Goal: Information Seeking & Learning: Learn about a topic

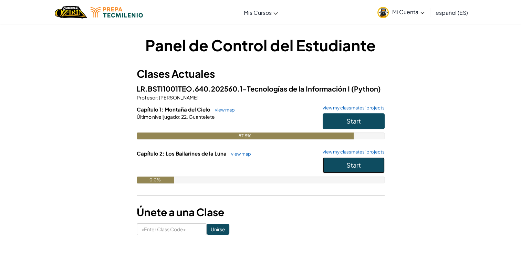
click at [360, 167] on span "Start" at bounding box center [353, 165] width 14 height 8
click at [345, 118] on button "Start" at bounding box center [353, 121] width 62 height 16
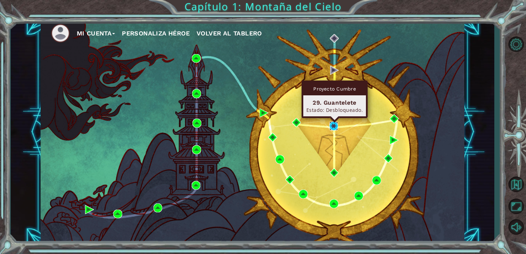
click at [335, 128] on img at bounding box center [333, 125] width 9 height 9
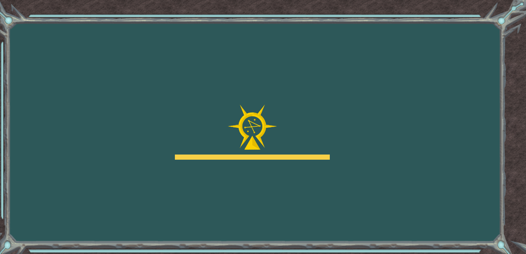
click at [381, 202] on div "Goals Error al cargar desde el servidor. Intenta refrescar la página. Necesitar…" at bounding box center [263, 127] width 526 height 254
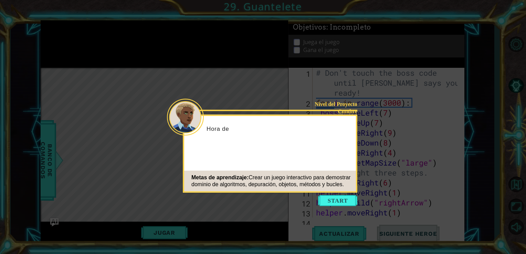
scroll to position [1087, 0]
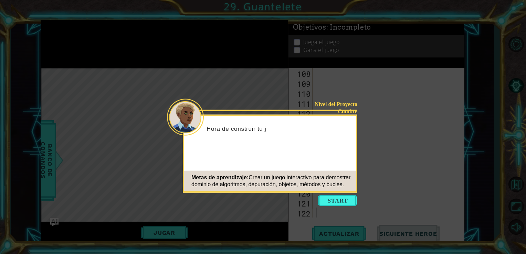
click at [383, 189] on icon at bounding box center [263, 127] width 526 height 254
click at [340, 205] on button "Start" at bounding box center [337, 200] width 39 height 11
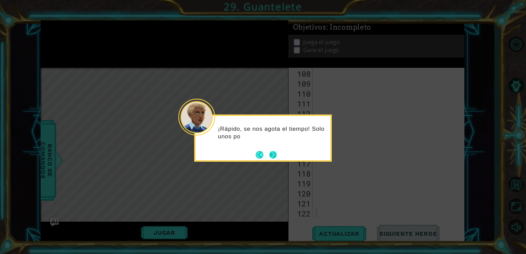
click at [274, 157] on button "Next" at bounding box center [273, 155] width 8 height 8
drag, startPoint x: 274, startPoint y: 157, endPoint x: 263, endPoint y: 151, distance: 12.6
click at [263, 151] on button "Back" at bounding box center [262, 155] width 13 height 8
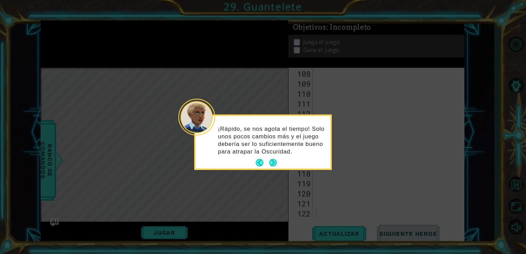
click at [272, 154] on p "¡Rápido, se nos agota el tiempo! Solo unos pocos cambios más y el juego debería…" at bounding box center [272, 140] width 108 height 30
click at [273, 162] on button "Next" at bounding box center [273, 163] width 8 height 8
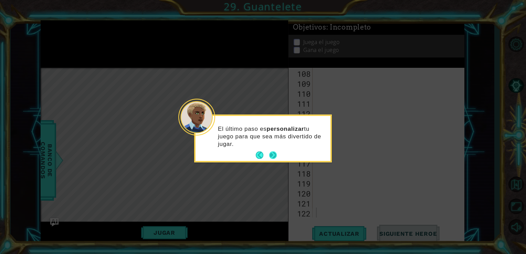
click at [273, 155] on button "Next" at bounding box center [273, 155] width 8 height 8
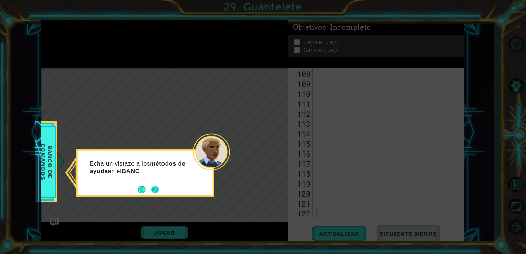
click at [155, 185] on button "Next" at bounding box center [155, 189] width 8 height 8
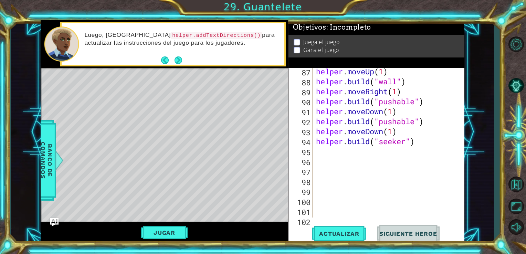
scroll to position [876, 0]
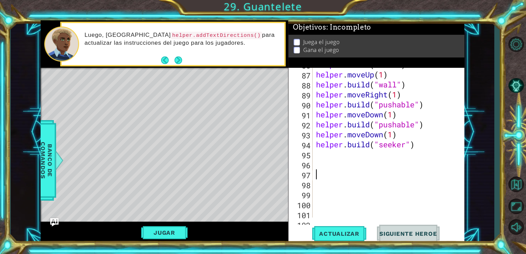
click at [322, 175] on div "helper . build ( "wall" ) helper . moveUp ( 1 ) helper . build ( "wall" ) helpe…" at bounding box center [387, 145] width 147 height 170
click at [324, 147] on div "helper . build ( "wall" ) helper . moveUp ( 1 ) helper . build ( "wall" ) helpe…" at bounding box center [387, 145] width 147 height 170
type textarea "helper.build("seeker")"
click at [311, 157] on div "95" at bounding box center [301, 155] width 23 height 10
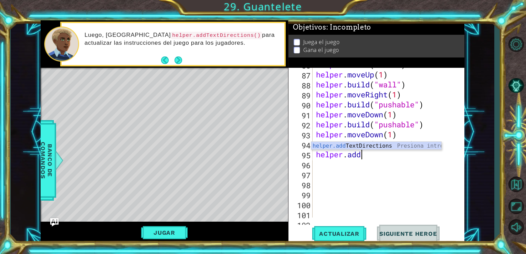
scroll to position [0, 1]
click at [340, 145] on div "helper.add TextDirections Presiona intro" at bounding box center [376, 154] width 130 height 25
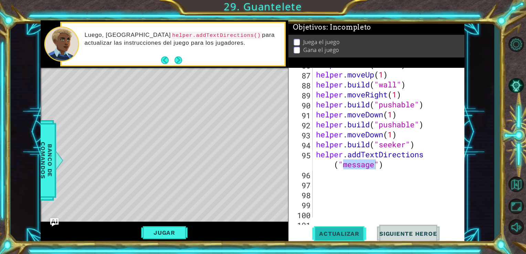
click at [340, 233] on span "Actualizar" at bounding box center [339, 233] width 54 height 7
click at [181, 237] on button "Jugar" at bounding box center [164, 232] width 46 height 13
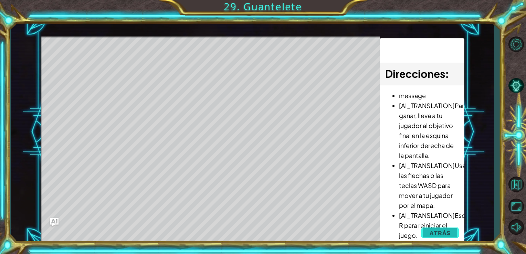
click at [436, 232] on span "Atrás" at bounding box center [439, 232] width 21 height 7
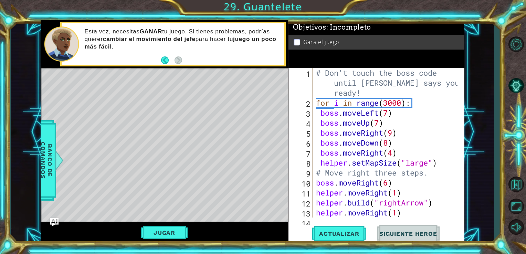
scroll to position [0, 0]
click at [399, 101] on div "# Don't touch the boss code until Vega says you're ready! for i in range ( 3000…" at bounding box center [387, 163] width 147 height 190
click at [406, 117] on div "# Don't touch the boss code until Vega says you're ready! for i in range ( 3000…" at bounding box center [387, 163] width 147 height 190
click at [385, 106] on div "# Don't touch the boss code until Vega says you're ready! for i in range ( 3000…" at bounding box center [387, 163] width 147 height 190
click at [387, 106] on div "# Don't touch the boss code until Vega says you're ready! for i in range ( 3000…" at bounding box center [387, 163] width 147 height 190
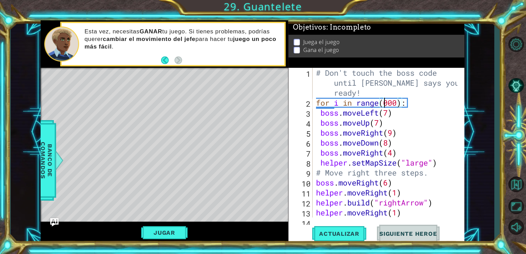
scroll to position [0, 3]
click at [384, 157] on div "# Don't touch the boss code until Vega says you're ready! for i in range ( 2000…" at bounding box center [387, 163] width 147 height 190
click at [386, 128] on div "# Don't touch the boss code until Vega says you're ready! for i in range ( 2000…" at bounding box center [387, 163] width 147 height 190
click at [392, 111] on div "# Don't touch the boss code until Vega says you're ready! for i in range ( 2000…" at bounding box center [387, 163] width 147 height 190
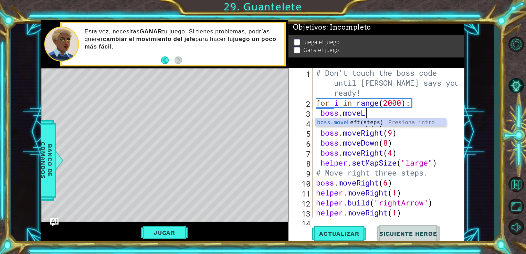
type textarea "boss.move"
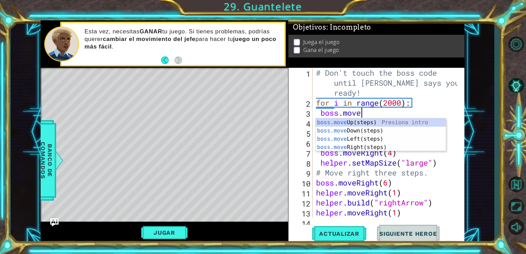
click at [387, 124] on div "boss.move Up(steps) Presiona intro boss.move Down(steps) Presiona intro boss.mo…" at bounding box center [380, 143] width 130 height 50
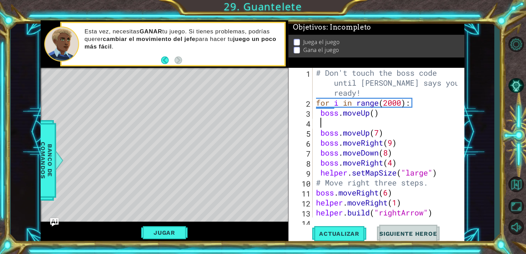
scroll to position [0, 0]
click at [382, 124] on div "# Don't touch the boss code until Vega says you're ready! for i in range ( 2000…" at bounding box center [387, 163] width 147 height 190
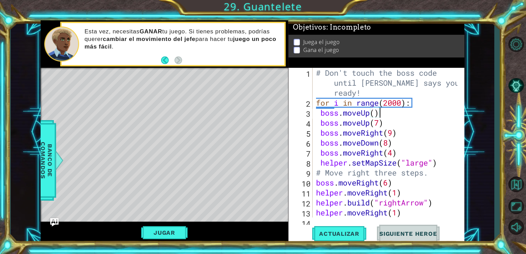
click at [377, 118] on div "# Don't touch the boss code until Vega says you're ready! for i in range ( 2000…" at bounding box center [387, 163] width 147 height 190
click at [376, 115] on div "# Don't touch the boss code until Vega says you're ready! for i in range ( 2000…" at bounding box center [387, 163] width 147 height 190
click at [392, 125] on div "# Don't touch the boss code until Vega says you're ready! for i in range ( 2000…" at bounding box center [387, 163] width 147 height 190
type textarea "boss.move"
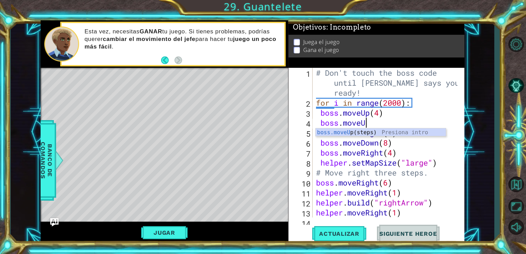
scroll to position [0, 1]
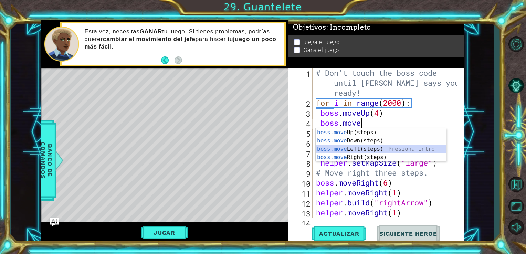
click at [378, 147] on div "boss.move Up(steps) Presiona intro boss.move Down(steps) Presiona intro boss.mo…" at bounding box center [380, 153] width 130 height 50
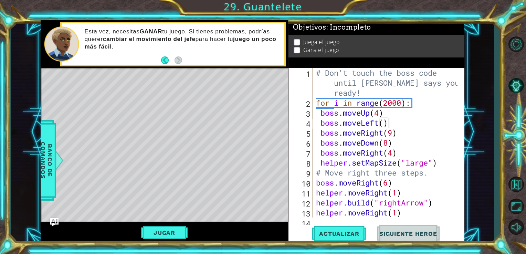
click at [385, 125] on div "# Don't touch the boss code until Vega says you're ready! for i in range ( 2000…" at bounding box center [387, 163] width 147 height 190
click at [400, 138] on div "# Don't touch the boss code until Vega says you're ready! for i in range ( 2000…" at bounding box center [387, 163] width 147 height 190
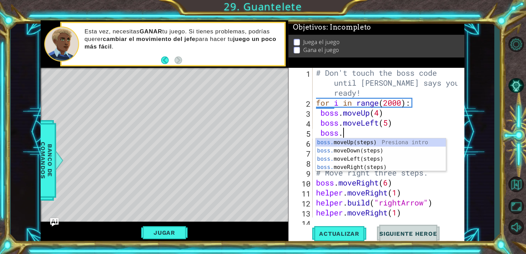
scroll to position [0, 0]
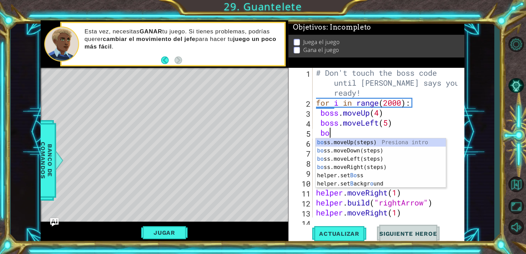
type textarea "b"
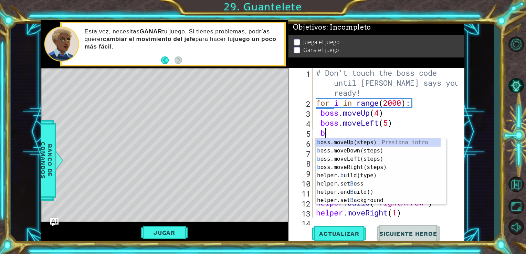
scroll to position [0, 0]
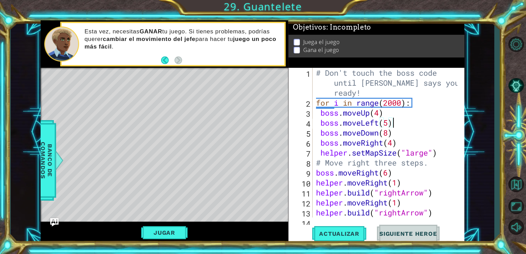
click at [400, 138] on div "# Don't touch the boss code until Vega says you're ready! for i in range ( 2000…" at bounding box center [387, 163] width 147 height 190
click at [403, 144] on div "# Don't touch the boss code until Vega says you're ready! for i in range ( 2000…" at bounding box center [387, 163] width 147 height 190
type textarea "boss.moveRight(4)"
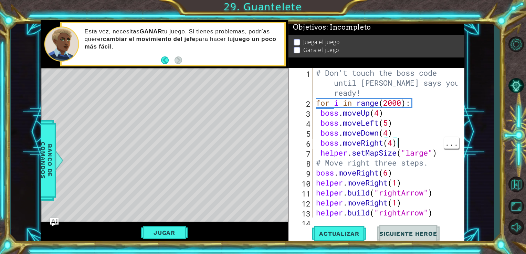
scroll to position [0, 0]
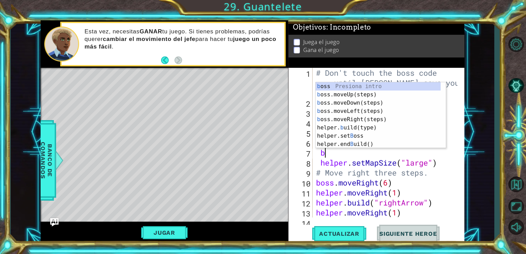
click at [352, 85] on div "b oss Presiona intro b oss.moveUp(steps) Presiona intro b oss.moveDown(steps) P…" at bounding box center [377, 123] width 125 height 83
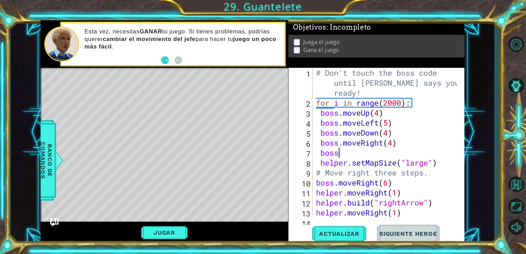
type textarea "boss."
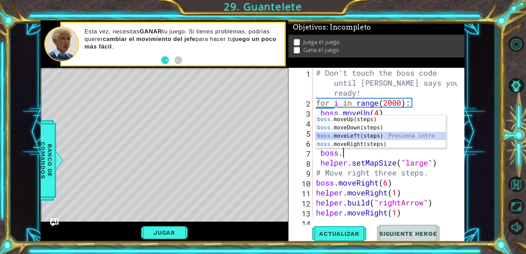
click at [374, 135] on div "boss. moveUp(steps) Presiona intro boss. moveDown(steps) Presiona intro boss. m…" at bounding box center [380, 140] width 130 height 50
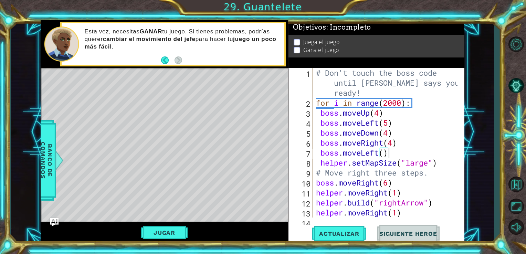
click at [383, 153] on div "# Don't touch the boss code until Vega says you're ready! for i in range ( 2000…" at bounding box center [387, 163] width 147 height 190
type textarea "boss.moveLeft(2)"
click at [352, 235] on span "Actualizar" at bounding box center [339, 233] width 54 height 7
click at [171, 231] on button "Jugar" at bounding box center [164, 232] width 46 height 13
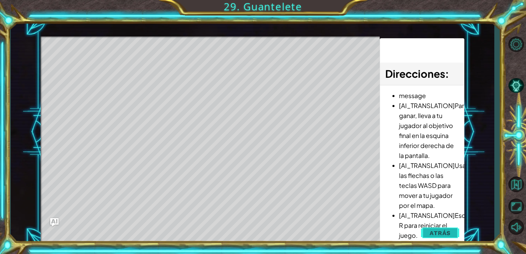
click at [426, 233] on button "Atrás" at bounding box center [440, 233] width 38 height 14
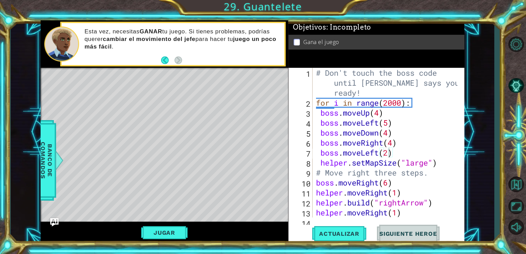
click at [402, 152] on div "# Don't touch the boss code until Vega says you're ready! for i in range ( 2000…" at bounding box center [387, 163] width 147 height 190
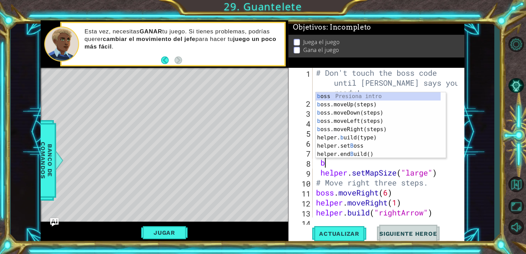
scroll to position [0, 0]
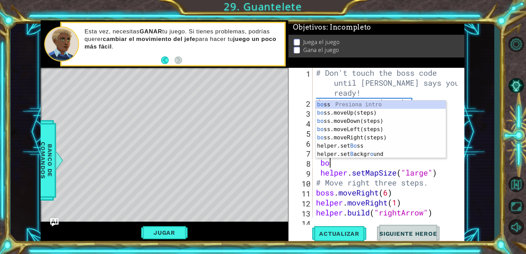
type textarea "bos"
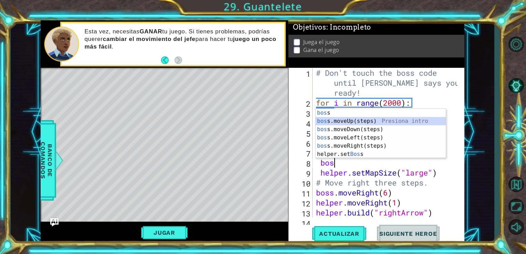
click at [389, 122] on div "bos s Presiona intro bos s.moveUp(steps) Presiona intro bos s.moveDown(steps) P…" at bounding box center [380, 142] width 130 height 66
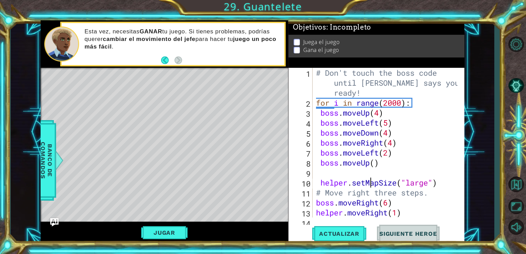
click at [372, 184] on div "# Don't touch the boss code until Vega says you're ready! for i in range ( 2000…" at bounding box center [387, 163] width 147 height 190
click at [378, 166] on div "# Don't touch the boss code until Vega says you're ready! for i in range ( 2000…" at bounding box center [387, 163] width 147 height 190
click at [374, 166] on div "# Don't touch the boss code until Vega says you're ready! for i in range ( 2000…" at bounding box center [387, 163] width 147 height 190
type textarea "boss.moveUp(4)"
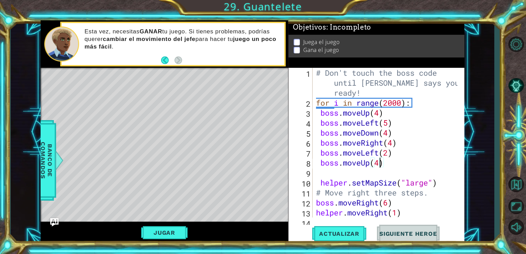
click at [330, 171] on div "# Don't touch the boss code until Vega says you're ready! for i in range ( 2000…" at bounding box center [387, 163] width 147 height 190
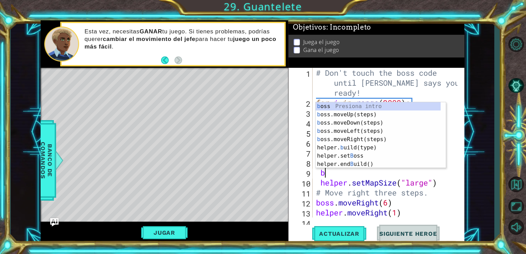
scroll to position [0, 0]
type textarea "bos"
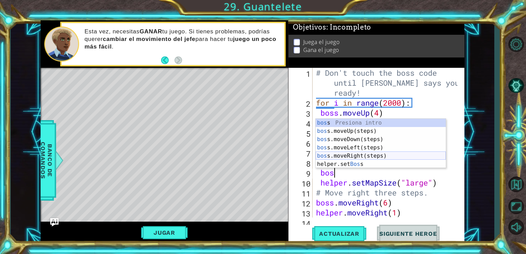
click at [345, 157] on div "bos s Presiona intro bos s.moveUp(steps) Presiona intro bos s.moveDown(steps) P…" at bounding box center [380, 152] width 130 height 66
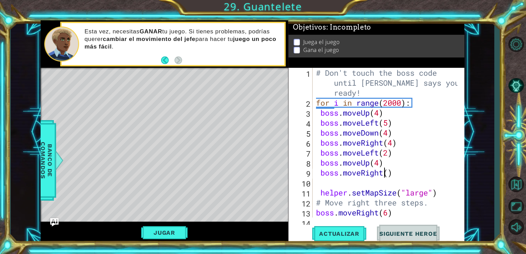
click at [386, 171] on div "# Don't touch the boss code until Vega says you're ready! for i in range ( 2000…" at bounding box center [387, 163] width 147 height 190
click at [388, 171] on div "# Don't touch the boss code until Vega says you're ready! for i in range ( 2000…" at bounding box center [387, 163] width 147 height 190
type textarea "boss.moveRight(3)"
click at [367, 171] on div "# Don't touch the boss code until Vega says you're ready! for i in range ( 2000…" at bounding box center [387, 163] width 147 height 190
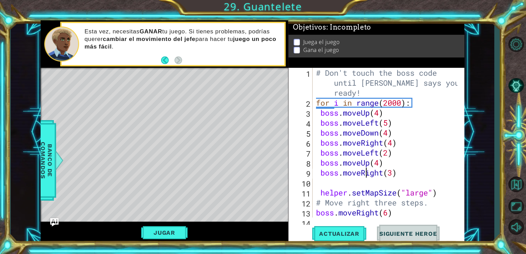
click at [340, 178] on div "# Don't touch the boss code until Vega says you're ready! for i in range ( 2000…" at bounding box center [387, 163] width 147 height 190
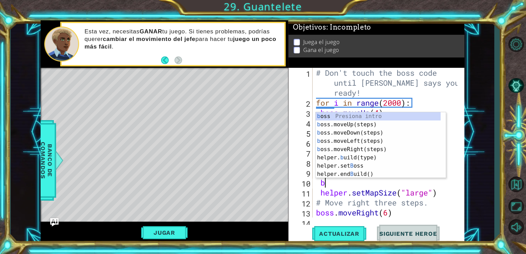
scroll to position [0, 0]
type textarea "bos"
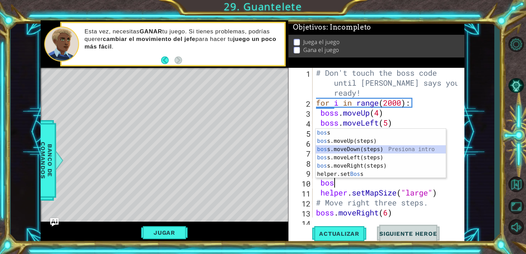
click at [359, 150] on div "bos s Presiona intro bos s.moveUp(steps) Presiona intro bos s.moveDown(steps) P…" at bounding box center [380, 162] width 130 height 66
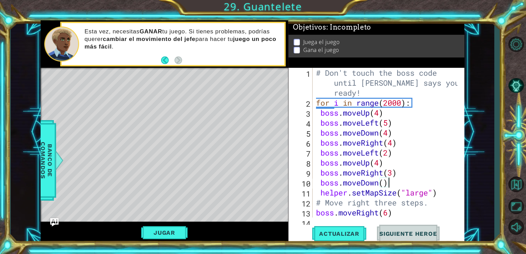
click at [384, 180] on div "# Don't touch the boss code until Vega says you're ready! for i in range ( 2000…" at bounding box center [387, 163] width 147 height 190
click at [331, 237] on span "Actualizar" at bounding box center [339, 233] width 54 height 7
click at [157, 237] on button "Jugar" at bounding box center [164, 232] width 46 height 13
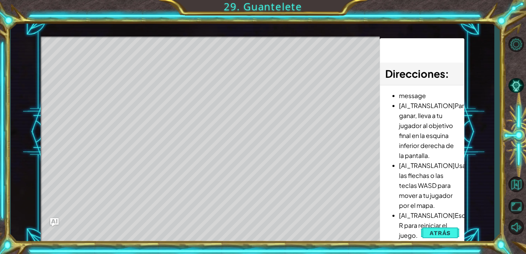
click at [54, 227] on div "Level Map" at bounding box center [200, 137] width 318 height 203
click at [54, 223] on img "Ask AI" at bounding box center [54, 222] width 9 height 9
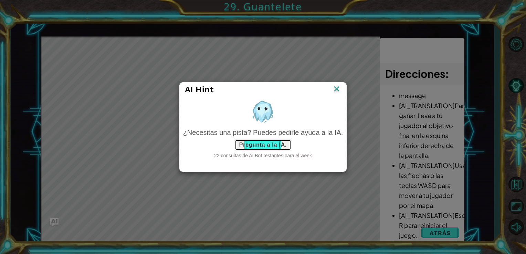
click at [265, 146] on button "Pregunta a la IA." at bounding box center [263, 144] width 56 height 11
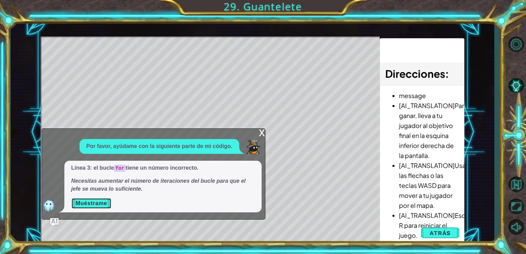
click at [102, 202] on button "Muéstrame" at bounding box center [91, 203] width 40 height 11
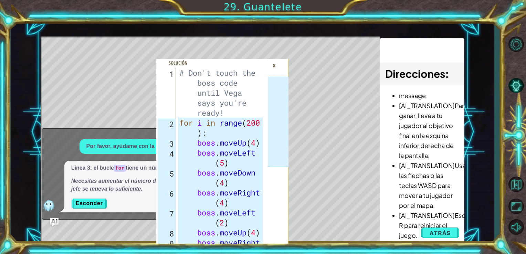
click at [272, 62] on div "×" at bounding box center [274, 66] width 11 height 12
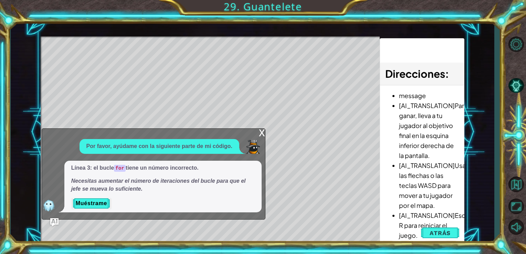
click at [266, 130] on div "Level Map" at bounding box center [200, 137] width 318 height 203
click at [262, 133] on div "x" at bounding box center [262, 132] width 6 height 7
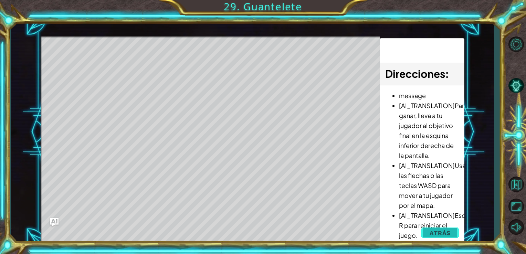
click at [438, 233] on span "Atrás" at bounding box center [439, 232] width 21 height 7
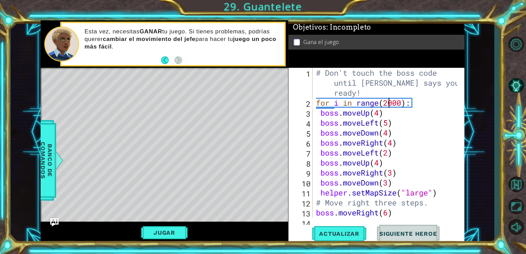
click at [388, 104] on div "# Don't touch the boss code until Vega says you're ready! for i in range ( 2000…" at bounding box center [387, 163] width 147 height 190
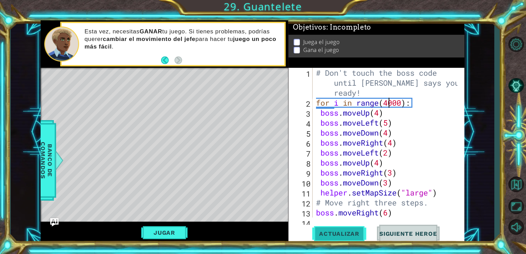
click at [342, 238] on button "Actualizar" at bounding box center [339, 234] width 54 height 18
click at [174, 226] on button "Jugar" at bounding box center [164, 232] width 46 height 13
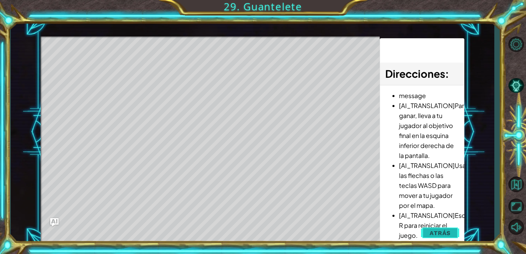
click at [432, 234] on span "Atrás" at bounding box center [439, 232] width 21 height 7
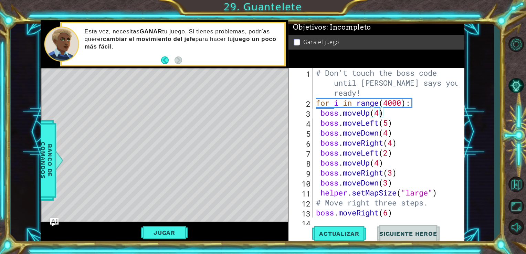
click at [378, 109] on div "# Don't touch the boss code until Vega says you're ready! for i in range ( 4000…" at bounding box center [387, 163] width 147 height 190
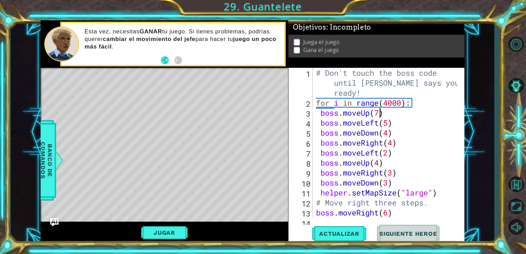
click at [389, 124] on div "# Don't touch the boss code until Vega says you're ready! for i in range ( 4000…" at bounding box center [387, 163] width 147 height 190
click at [386, 137] on div "# Don't touch the boss code until Vega says you're ready! for i in range ( 4000…" at bounding box center [387, 163] width 147 height 190
click at [390, 146] on div "# Don't touch the boss code until Vega says you're ready! for i in range ( 4000…" at bounding box center [387, 163] width 147 height 190
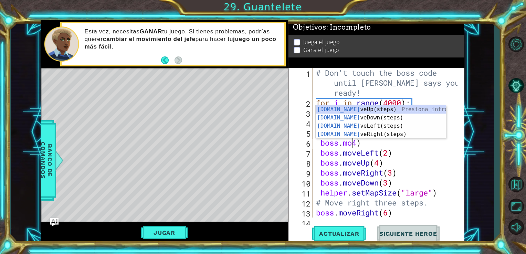
scroll to position [0, 1]
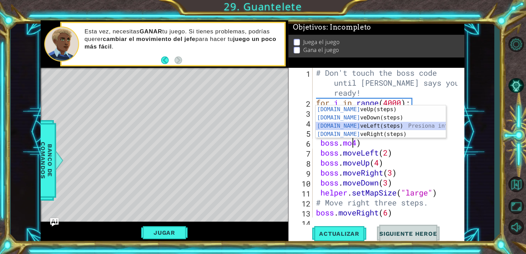
click at [376, 124] on div "boss.mo veUp(steps) Presiona intro boss.mo veDown(steps) Presiona intro boss.mo…" at bounding box center [380, 130] width 130 height 50
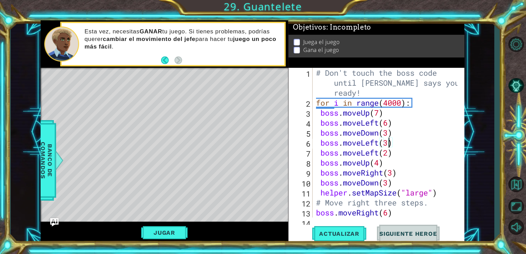
scroll to position [0, 3]
click at [396, 156] on div "# Don't touch the boss code until Vega says you're ready! for i in range ( 4000…" at bounding box center [387, 163] width 147 height 190
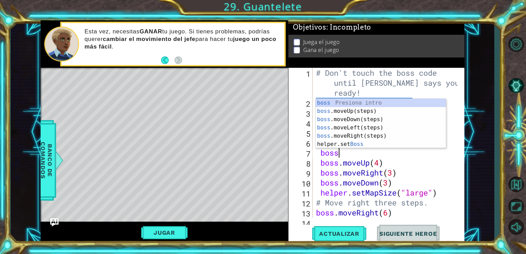
scroll to position [0, 0]
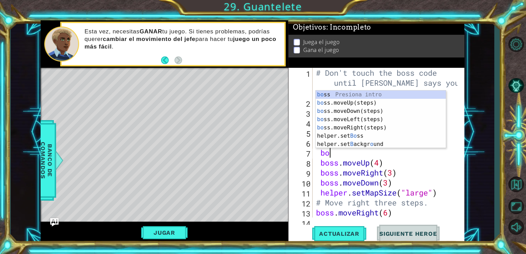
type textarea "b"
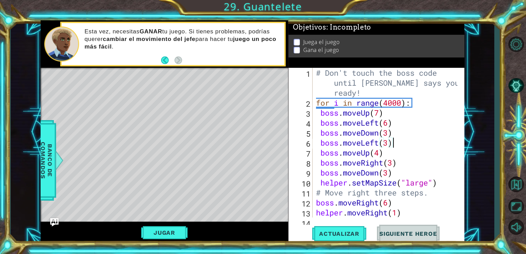
click at [400, 166] on div "# Don't touch the boss code until Vega says you're ready! for i in range ( 4000…" at bounding box center [387, 163] width 147 height 190
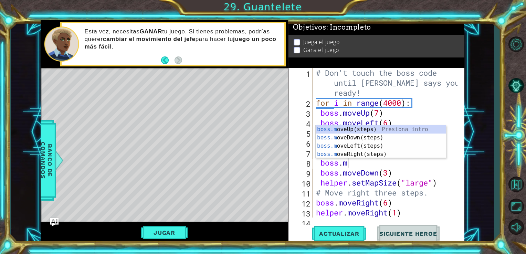
type textarea "b"
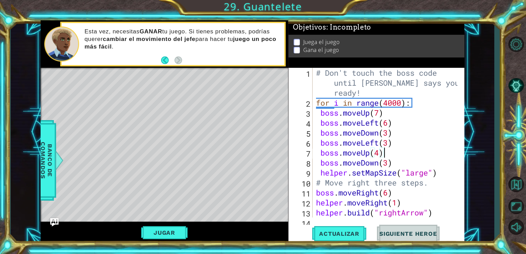
click at [399, 161] on div "# Don't touch the boss code until Vega says you're ready! for i in range ( 4000…" at bounding box center [387, 163] width 147 height 190
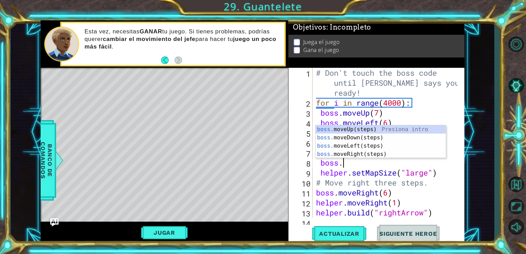
type textarea "b"
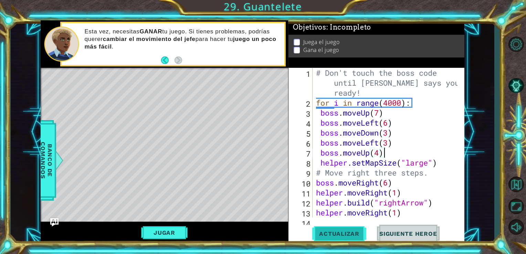
click at [360, 227] on button "Actualizar" at bounding box center [339, 234] width 54 height 18
click at [345, 235] on span "Actualizar" at bounding box center [339, 233] width 54 height 7
click at [171, 231] on button "Jugar" at bounding box center [164, 232] width 46 height 13
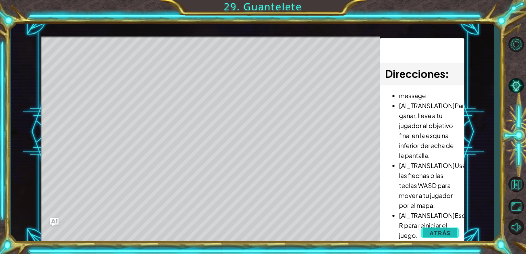
click at [445, 235] on span "Atrás" at bounding box center [439, 232] width 21 height 7
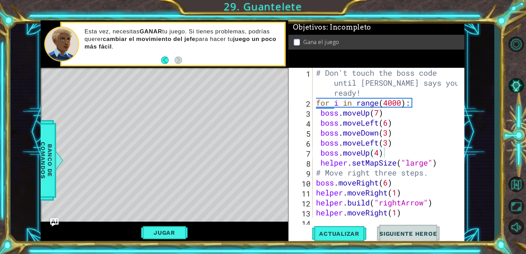
click at [381, 156] on div "# Don't touch the boss code until Vega says you're ready! for i in range ( 4000…" at bounding box center [387, 163] width 147 height 190
click at [390, 158] on div "# Don't touch the boss code until Vega says you're ready! for i in range ( 4000…" at bounding box center [387, 163] width 147 height 190
click at [385, 154] on div "# Don't touch the boss code until Vega says you're ready! for i in range ( 4000…" at bounding box center [387, 163] width 147 height 190
type textarea "boss.moveUp(4)"
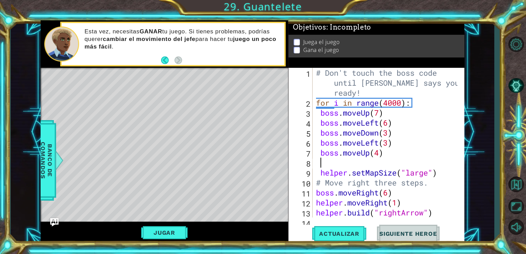
type textarea "b"
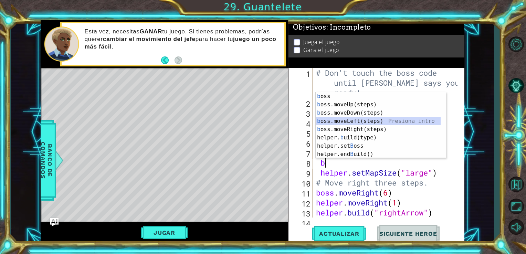
click at [385, 122] on div "b oss Presiona intro b oss.moveUp(steps) Presiona intro b oss.moveDown(steps) P…" at bounding box center [377, 133] width 125 height 83
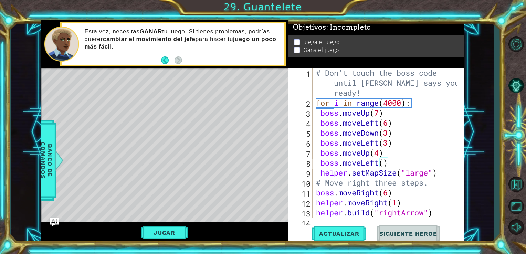
click at [378, 162] on div "# Don't touch the boss code until Vega says you're ready! for i in range ( 4000…" at bounding box center [387, 163] width 147 height 190
click at [384, 162] on div "# Don't touch the boss code until Vega says you're ready! for i in range ( 4000…" at bounding box center [387, 163] width 147 height 190
click at [350, 232] on span "Actualizar" at bounding box center [339, 233] width 54 height 7
click at [157, 233] on button "Jugar" at bounding box center [164, 232] width 46 height 13
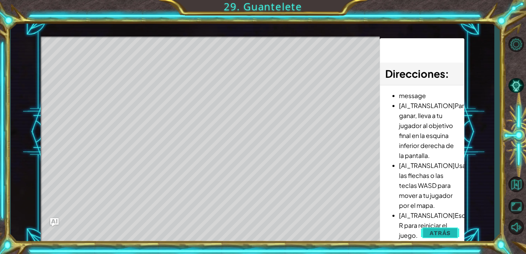
click at [437, 233] on span "Atrás" at bounding box center [439, 232] width 21 height 7
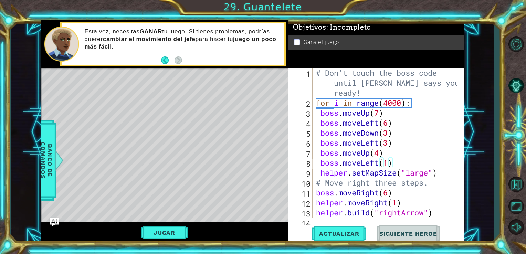
click at [394, 159] on div "# Don't touch the boss code until Vega says you're ready! for i in range ( 4000…" at bounding box center [387, 163] width 147 height 190
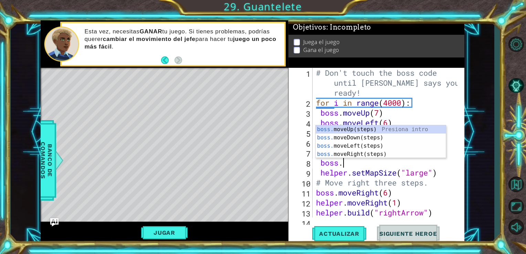
scroll to position [0, 0]
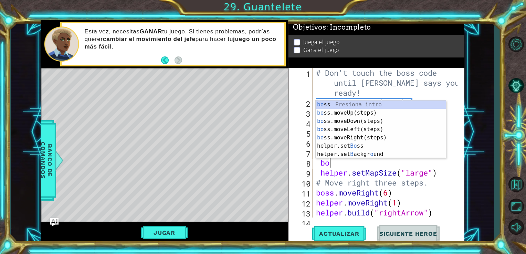
type textarea "b"
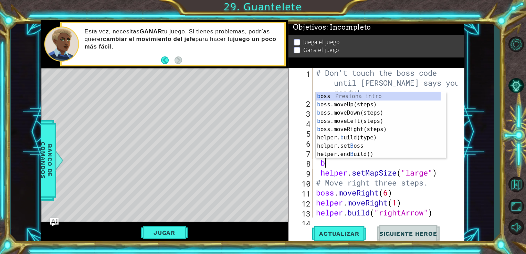
scroll to position [0, 0]
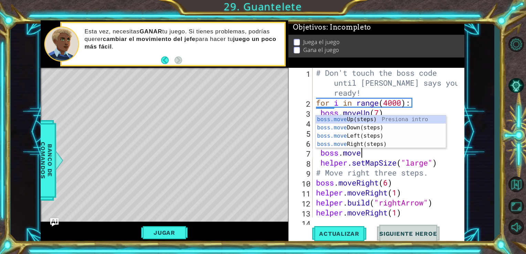
type textarea "boss.mov"
click at [387, 125] on div "boss.mov eUp(steps) Presiona intro boss.mov eDown(steps) Presiona intro boss.mo…" at bounding box center [380, 140] width 130 height 50
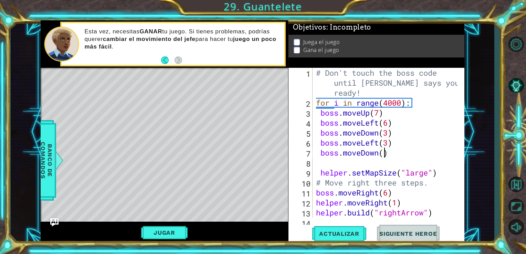
click at [382, 153] on div "# Don't touch the boss code until Vega says you're ready! for i in range ( 4000…" at bounding box center [387, 163] width 147 height 190
type textarea "boss.moveDown(6)"
click at [400, 152] on div "# Don't touch the boss code until Vega says you're ready! for i in range ( 4000…" at bounding box center [387, 163] width 147 height 190
click at [348, 162] on div "# Don't touch the boss code until Vega says you're ready! for i in range ( 4000…" at bounding box center [387, 163] width 147 height 190
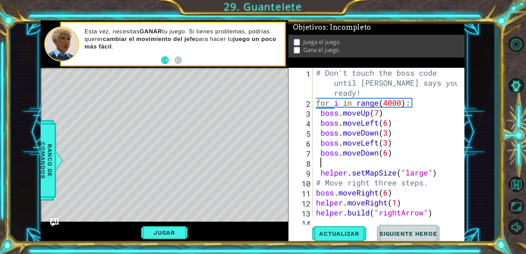
scroll to position [0, 0]
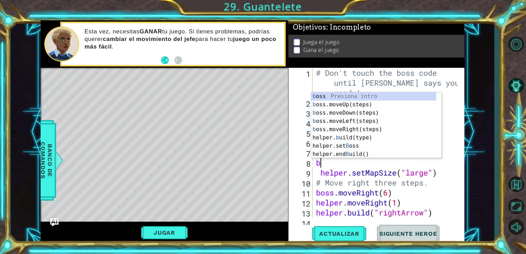
type textarea "bo"
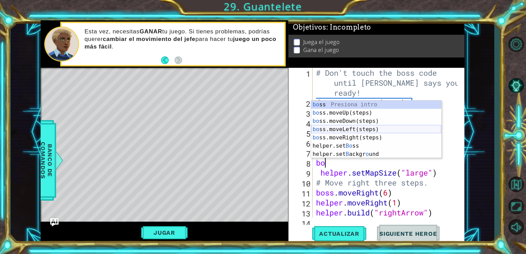
click at [354, 128] on div "bo ss Presiona intro bo ss.moveUp(steps) Presiona intro bo ss.moveDown(steps) P…" at bounding box center [376, 137] width 130 height 74
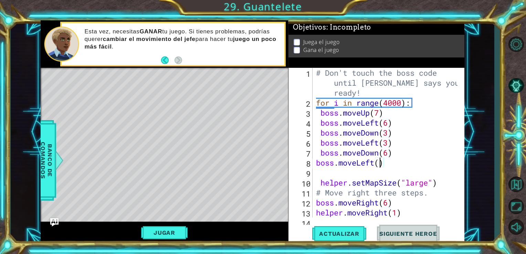
click at [380, 162] on div "# Don't touch the boss code until Vega says you're ready! for i in range ( 4000…" at bounding box center [387, 163] width 147 height 190
click at [321, 178] on div "# Don't touch the boss code until Vega says you're ready! for i in range ( 4000…" at bounding box center [387, 163] width 147 height 190
type textarea "helper.setMapSize("large")"
click at [320, 168] on div "# Don't touch the boss code until Vega says you're ready! for i in range ( 4000…" at bounding box center [387, 163] width 147 height 190
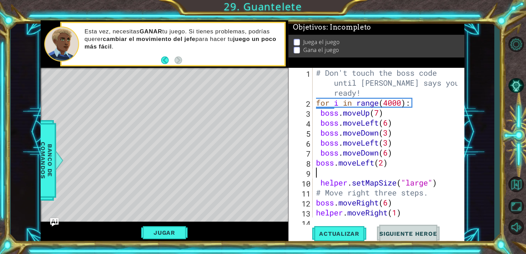
scroll to position [0, 0]
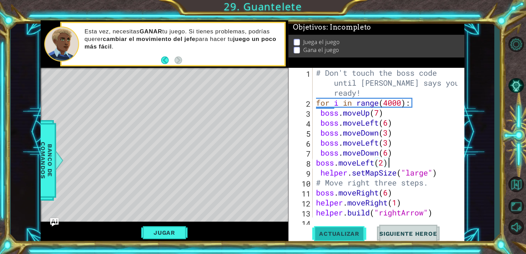
click at [354, 235] on span "Actualizar" at bounding box center [339, 233] width 54 height 7
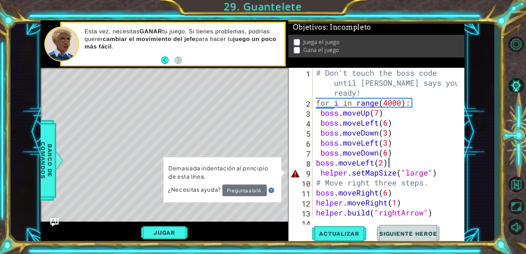
click at [322, 178] on div "# Don't touch the boss code until Vega says you're ready! for i in range ( 4000…" at bounding box center [387, 163] width 147 height 190
click at [323, 171] on div "# Don't touch the boss code until Vega says you're ready! for i in range ( 4000…" at bounding box center [387, 163] width 147 height 190
click at [323, 175] on div "# Don't touch the boss code until Vega says you're ready! for i in range ( 4000…" at bounding box center [387, 163] width 147 height 190
click at [319, 172] on div "# Don't touch the boss code until Vega says you're ready! for i in range ( 4000…" at bounding box center [387, 163] width 147 height 190
type textarea "helper.setMapSize("large")"
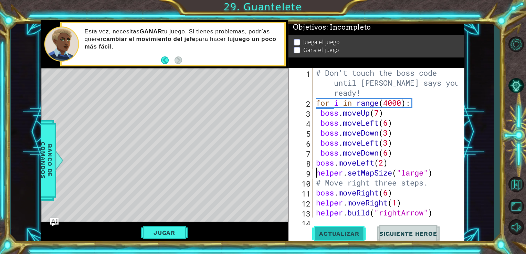
click at [345, 231] on span "Actualizar" at bounding box center [339, 233] width 54 height 7
click at [176, 233] on button "Jugar" at bounding box center [164, 232] width 46 height 13
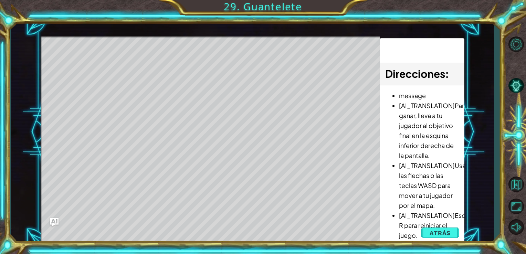
click at [449, 233] on span "Atrás" at bounding box center [439, 232] width 21 height 7
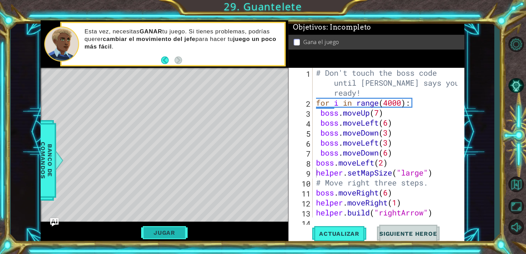
click at [170, 231] on button "Jugar" at bounding box center [164, 232] width 46 height 13
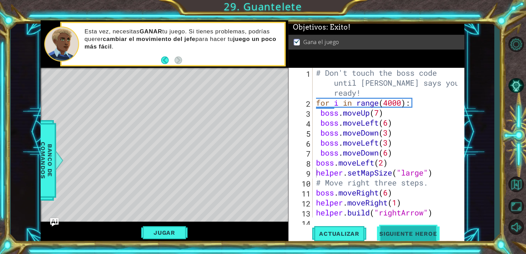
click at [393, 235] on span "Siguiente Heroe" at bounding box center [408, 233] width 72 height 7
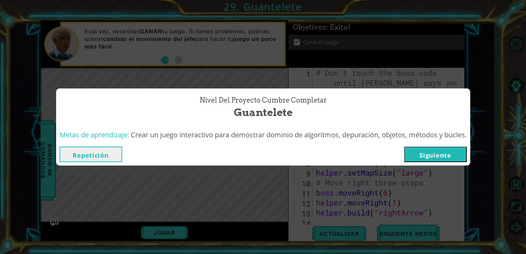
click at [443, 155] on button "Siguiente" at bounding box center [435, 154] width 63 height 15
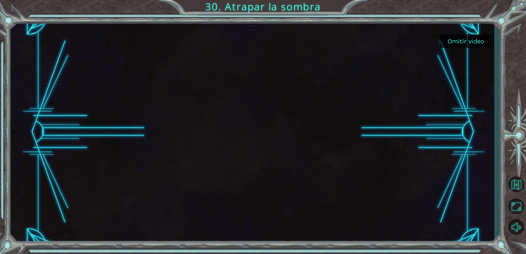
click at [455, 43] on button "Omitir video" at bounding box center [466, 40] width 52 height 13
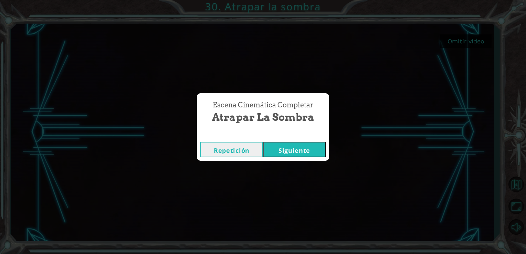
click at [306, 151] on button "Siguiente" at bounding box center [294, 149] width 63 height 15
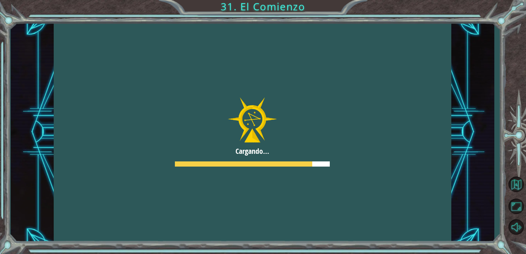
click at [290, 155] on div at bounding box center [253, 132] width 398 height 224
click at [190, 161] on div at bounding box center [253, 132] width 398 height 224
click at [246, 109] on div at bounding box center [253, 132] width 398 height 224
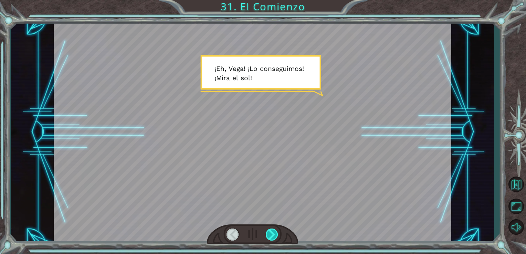
click at [274, 231] on div at bounding box center [272, 234] width 13 height 12
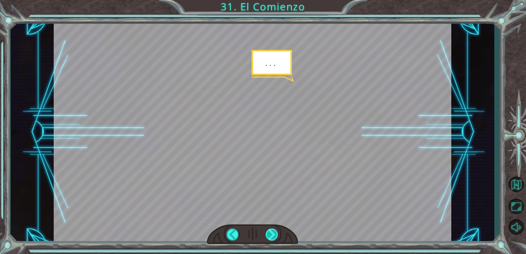
click at [274, 231] on div at bounding box center [272, 234] width 13 height 12
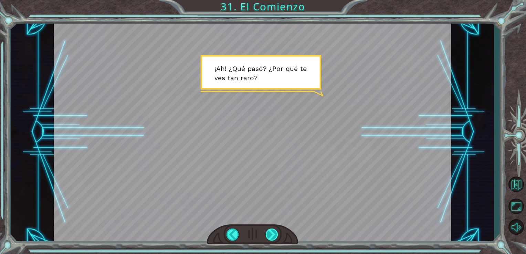
click at [274, 231] on div at bounding box center [272, 234] width 13 height 12
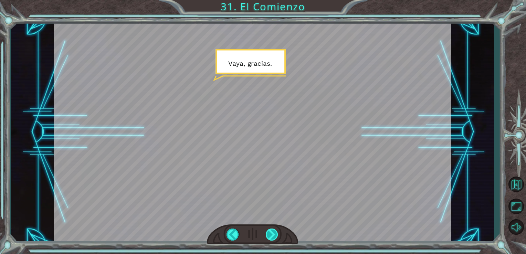
click at [274, 231] on div at bounding box center [272, 234] width 13 height 12
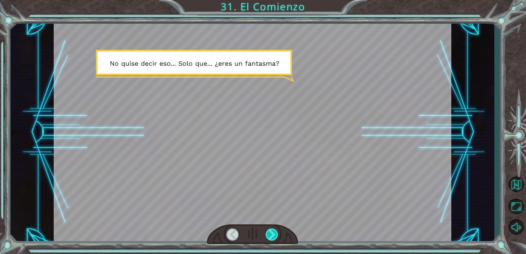
click at [274, 231] on div at bounding box center [272, 234] width 13 height 12
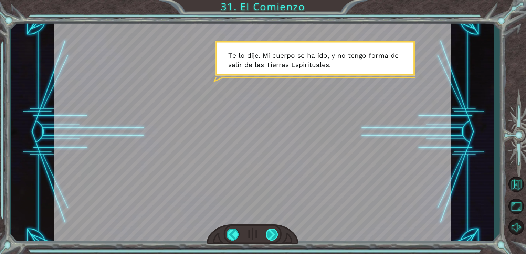
click at [274, 231] on div at bounding box center [272, 234] width 13 height 12
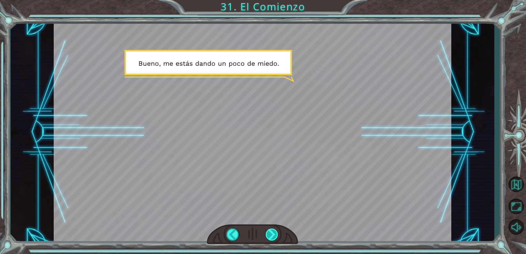
click at [274, 231] on div at bounding box center [272, 234] width 13 height 12
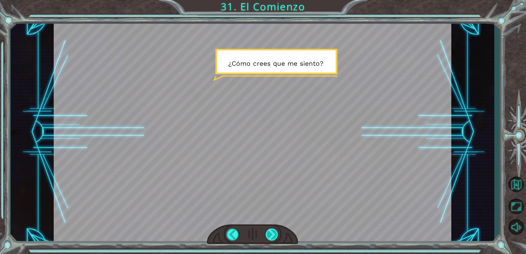
click at [274, 231] on div at bounding box center [272, 234] width 13 height 12
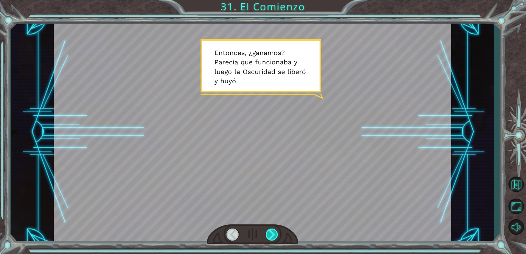
click at [274, 231] on div at bounding box center [272, 234] width 13 height 12
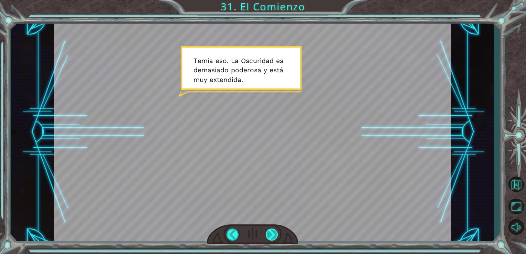
click at [274, 231] on div at bounding box center [272, 234] width 13 height 12
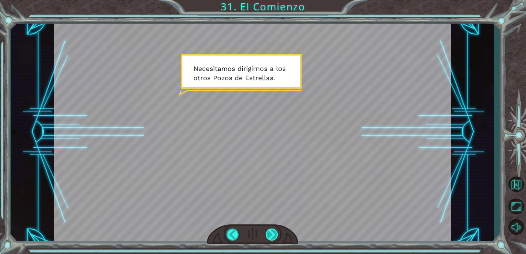
click at [274, 231] on div at bounding box center [272, 234] width 13 height 12
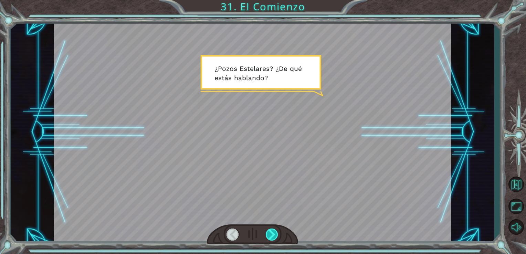
click at [274, 231] on div at bounding box center [272, 234] width 13 height 12
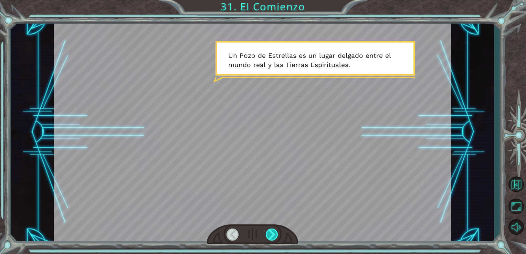
click at [274, 231] on div at bounding box center [272, 234] width 13 height 12
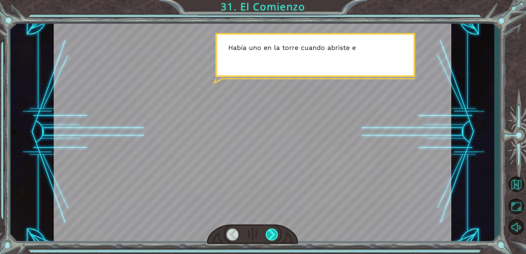
click at [274, 231] on div at bounding box center [272, 234] width 13 height 12
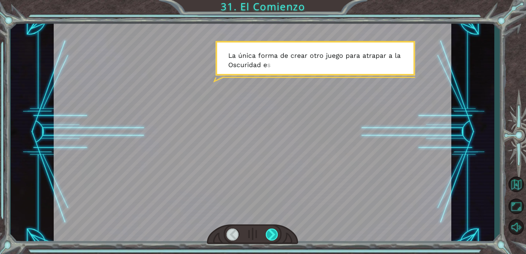
click at [274, 231] on div at bounding box center [272, 234] width 13 height 12
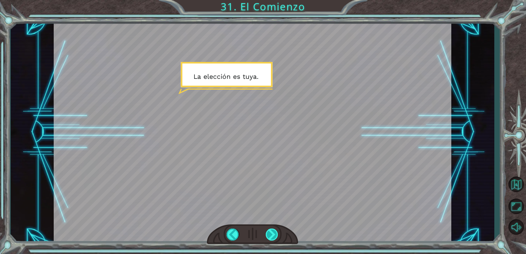
click at [274, 231] on div at bounding box center [272, 234] width 13 height 12
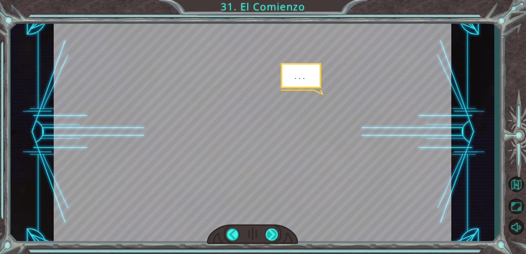
click at [274, 231] on div at bounding box center [272, 234] width 13 height 12
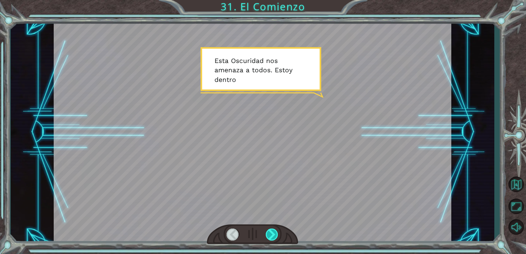
click at [274, 231] on div at bounding box center [272, 234] width 13 height 12
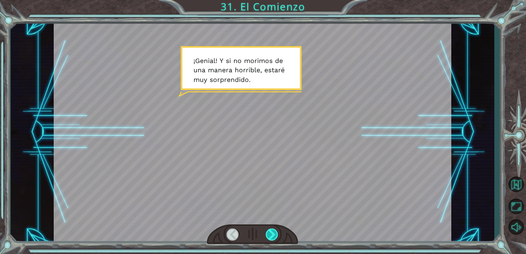
click at [274, 231] on div at bounding box center [272, 234] width 13 height 12
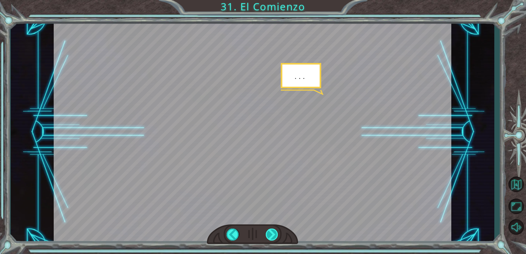
click at [274, 231] on div at bounding box center [272, 234] width 13 height 12
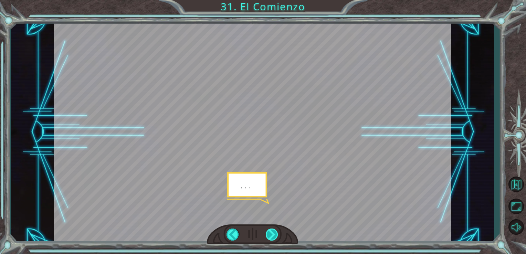
click at [274, 231] on div at bounding box center [272, 234] width 13 height 12
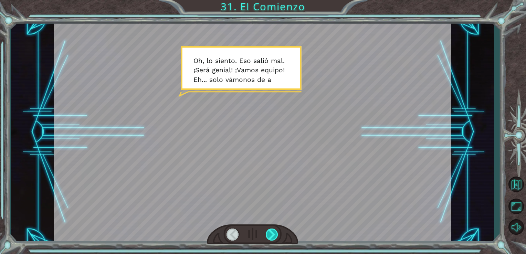
click at [274, 231] on div at bounding box center [272, 234] width 13 height 12
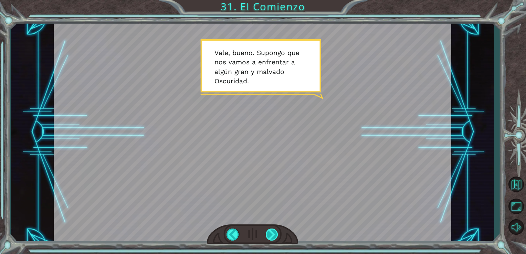
click at [274, 231] on div at bounding box center [272, 234] width 13 height 12
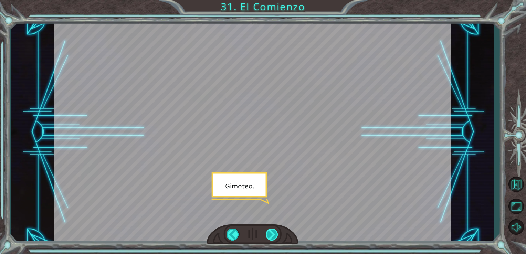
click at [273, 234] on div at bounding box center [272, 234] width 13 height 12
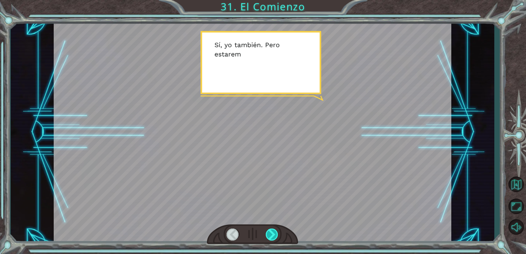
click at [273, 234] on div at bounding box center [272, 234] width 13 height 12
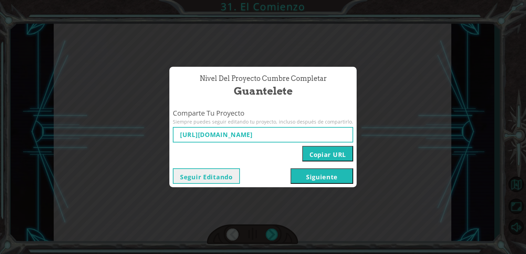
type input "[URL][DOMAIN_NAME]"
click at [310, 153] on button "Copiar URL" at bounding box center [327, 153] width 51 height 15
drag, startPoint x: 310, startPoint y: 153, endPoint x: 277, endPoint y: 163, distance: 33.7
click at [277, 163] on div "Comparte Tu Proyecto Siempre puedes seguir editando tu proyecto, incluso despué…" at bounding box center [262, 135] width 187 height 60
click at [308, 154] on button "Copiar URL" at bounding box center [327, 153] width 51 height 15
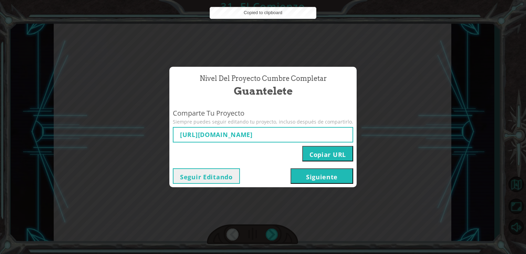
drag, startPoint x: 308, startPoint y: 154, endPoint x: 279, endPoint y: 155, distance: 28.9
click at [279, 155] on div "Copiar URL" at bounding box center [263, 151] width 180 height 19
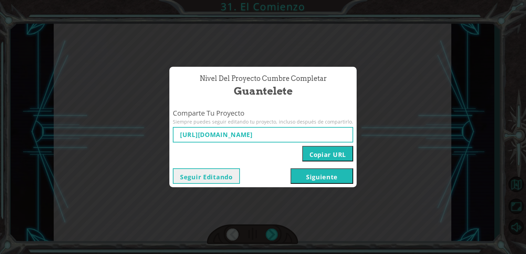
click at [309, 173] on button "Siguiente" at bounding box center [321, 175] width 63 height 15
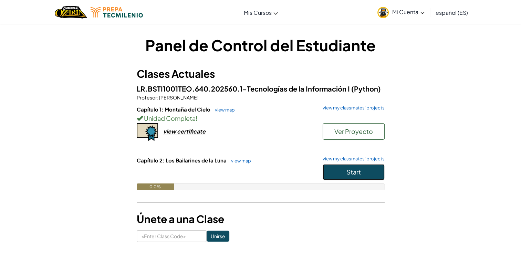
click at [334, 172] on button "Start" at bounding box center [353, 172] width 62 height 16
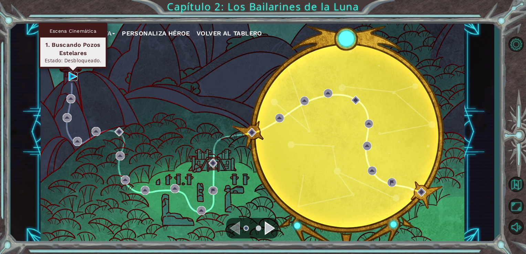
click at [71, 74] on img at bounding box center [72, 76] width 9 height 9
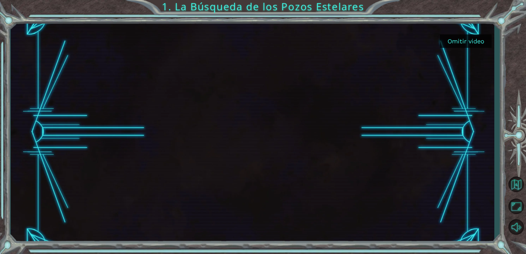
click at [451, 39] on button "Omitir video" at bounding box center [466, 40] width 52 height 13
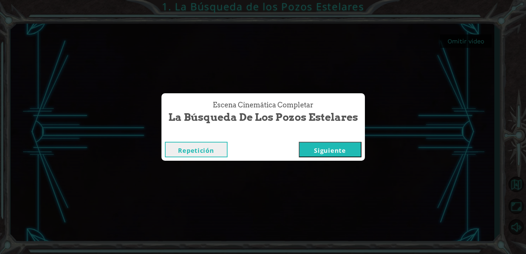
click at [332, 152] on button "Siguiente" at bounding box center [330, 149] width 63 height 15
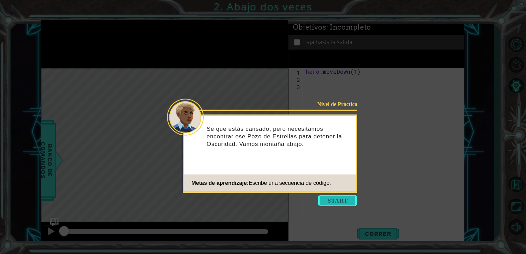
click at [333, 202] on button "Start" at bounding box center [337, 200] width 39 height 11
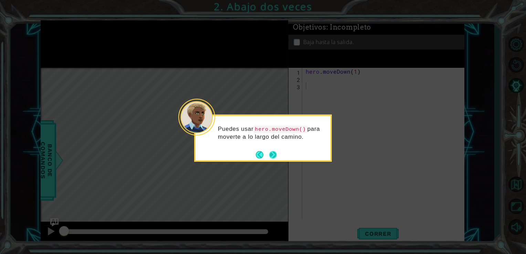
click at [271, 150] on footer at bounding box center [266, 154] width 21 height 10
click at [275, 156] on button "Next" at bounding box center [272, 154] width 11 height 11
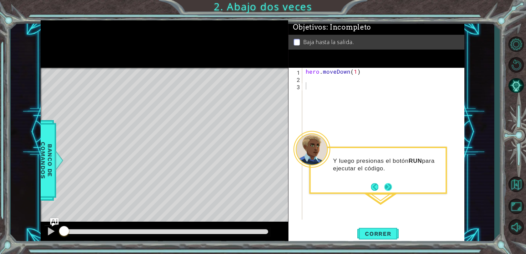
click at [386, 186] on button "Next" at bounding box center [388, 187] width 10 height 10
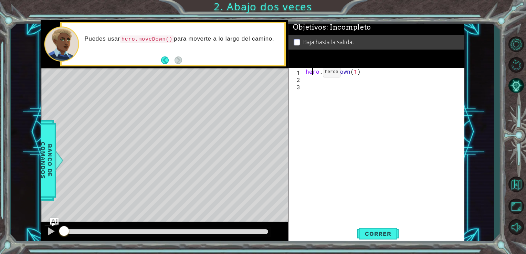
click at [311, 74] on div "hero . moveDown ( 1 )" at bounding box center [385, 151] width 162 height 166
type textarea "hero.moveDown(1)"
click at [306, 86] on div "hero . moveDown ( 1 )" at bounding box center [385, 151] width 162 height 166
click at [306, 84] on div "hero . moveDown ( 1 )" at bounding box center [385, 151] width 162 height 166
click at [306, 82] on div "hero . moveDown ( 1 )" at bounding box center [385, 151] width 162 height 166
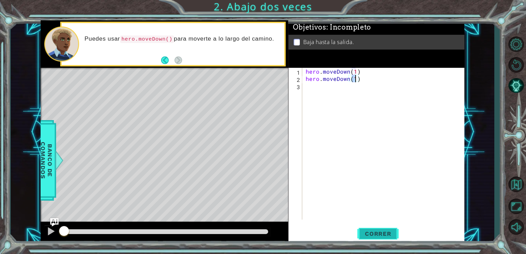
type textarea "hero.moveDown(1)"
click at [389, 229] on button "Correr" at bounding box center [377, 234] width 41 height 18
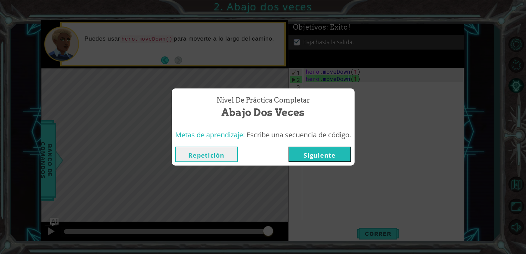
click at [334, 153] on button "Siguiente" at bounding box center [319, 154] width 63 height 15
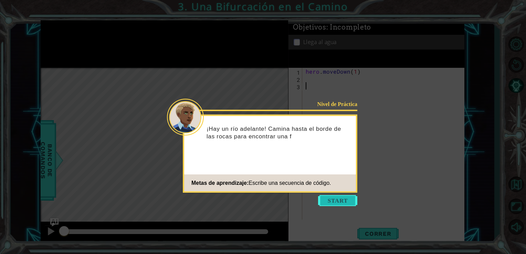
click at [333, 197] on button "Start" at bounding box center [337, 200] width 39 height 11
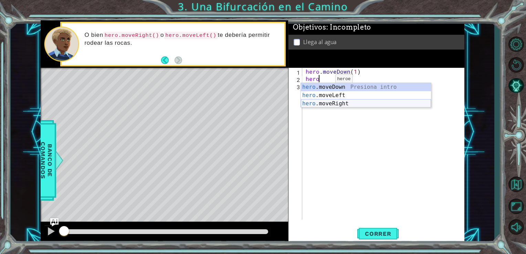
click at [328, 105] on div "hero .moveDown Presiona intro hero .moveLeft Presiona intro hero .moveRight Pre…" at bounding box center [366, 103] width 130 height 41
type textarea "hero.moveRight(1)"
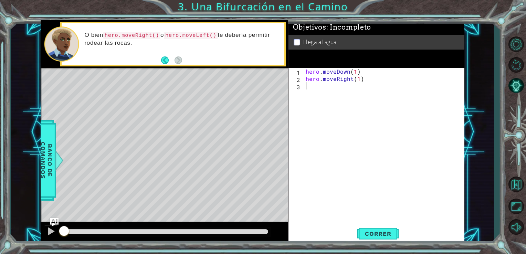
click at [308, 89] on div "hero . moveDown ( 1 ) hero . moveRight ( 1 )" at bounding box center [385, 151] width 162 height 166
type textarea "hero.moveDown(1)"
click at [390, 235] on span "Correr" at bounding box center [378, 233] width 40 height 7
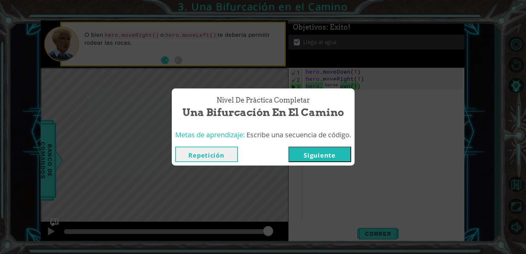
click at [318, 160] on button "Siguiente" at bounding box center [319, 154] width 63 height 15
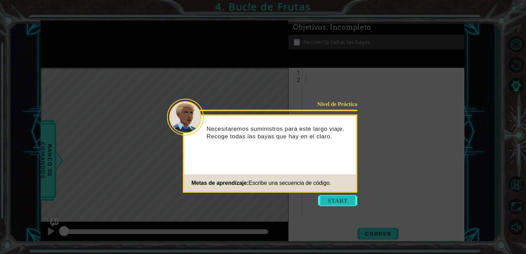
click at [320, 200] on button "Start" at bounding box center [337, 200] width 39 height 11
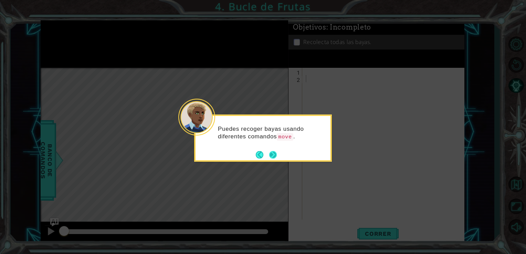
click at [274, 157] on button "Next" at bounding box center [273, 155] width 8 height 8
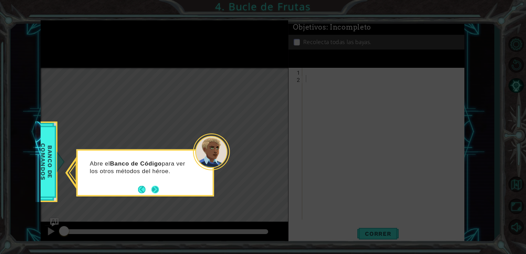
click at [155, 191] on button "Next" at bounding box center [155, 189] width 12 height 12
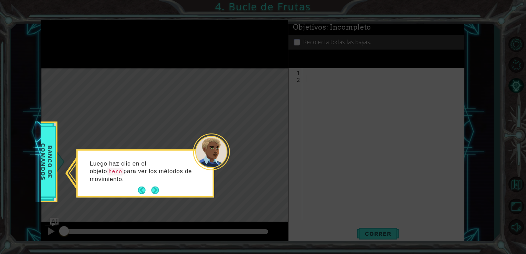
click at [155, 191] on button "Next" at bounding box center [155, 190] width 8 height 8
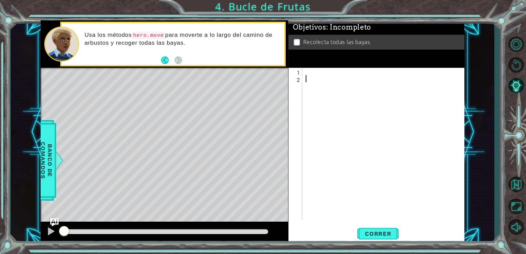
click at [307, 71] on div at bounding box center [385, 151] width 162 height 166
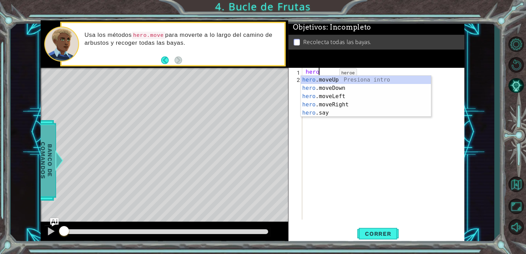
type textarea "hero"
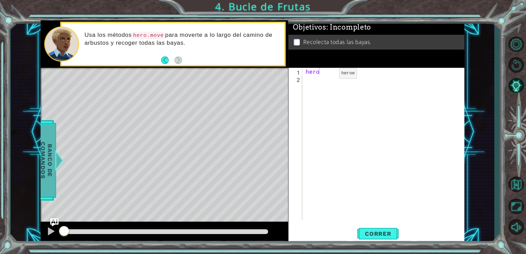
click at [46, 158] on span "Banco de comandos" at bounding box center [47, 160] width 18 height 71
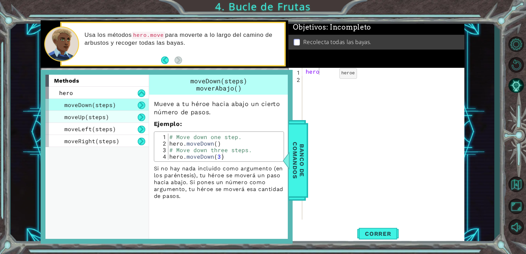
click at [108, 117] on div "moveUp(steps)" at bounding box center [96, 117] width 103 height 12
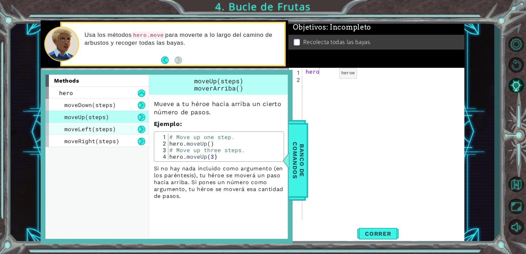
click at [111, 126] on span "moveLeft(steps)" at bounding box center [90, 128] width 52 height 7
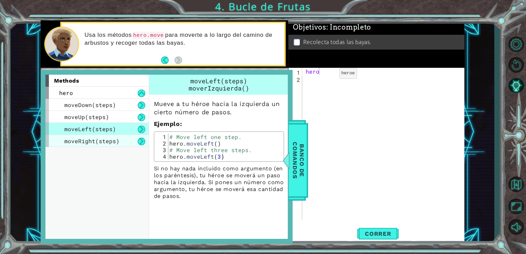
click at [119, 139] on div "moveRight(steps)" at bounding box center [96, 141] width 103 height 12
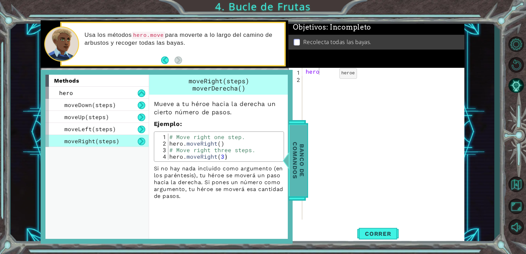
click at [302, 158] on span "Banco de comandos" at bounding box center [298, 160] width 18 height 71
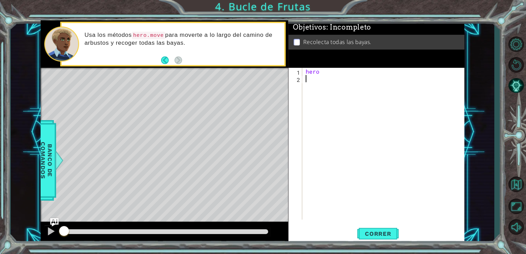
click at [314, 141] on div "hero" at bounding box center [385, 151] width 162 height 166
click at [349, 75] on div "hero" at bounding box center [385, 151] width 162 height 166
click at [333, 84] on div "hero" at bounding box center [385, 151] width 162 height 166
click at [321, 75] on div "hero" at bounding box center [385, 151] width 162 height 166
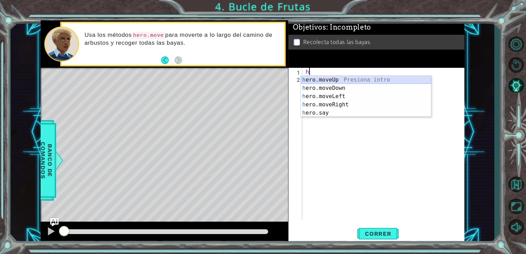
click at [330, 78] on div "h ero.moveUp Presiona intro h ero.moveDown Presiona intro h ero.moveLeft Presio…" at bounding box center [366, 105] width 130 height 58
type textarea "hero.moveUp(1)"
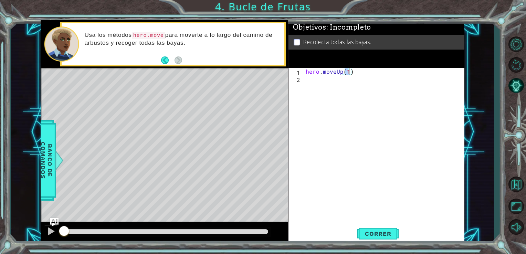
click at [322, 97] on div "hero . moveUp ( 1 )" at bounding box center [385, 151] width 162 height 166
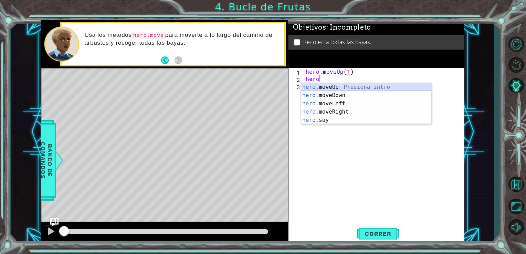
click at [338, 86] on div "hero .moveUp Presiona intro hero .moveDown Presiona intro hero .moveLeft Presio…" at bounding box center [366, 112] width 130 height 58
type textarea "hero.moveUp(1)"
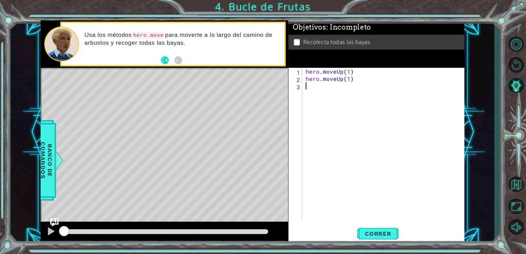
click at [308, 110] on div "hero . moveUp ( 1 ) hero . moveUp ( 1 )" at bounding box center [385, 151] width 162 height 166
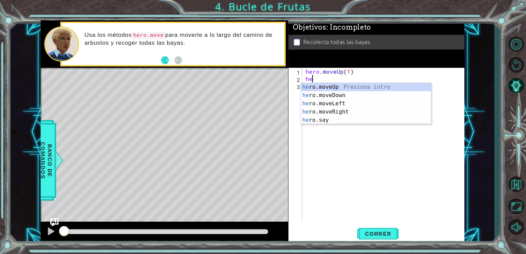
type textarea "h"
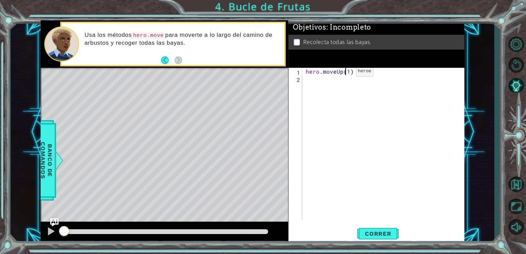
click at [344, 73] on div "hero . moveUp ( 1 )" at bounding box center [385, 151] width 162 height 166
click at [346, 73] on div "hero . moveUp ( 1 )" at bounding box center [385, 151] width 162 height 166
click at [352, 72] on div "hero . moveUp ( 1 )" at bounding box center [385, 151] width 162 height 166
click at [349, 71] on div "hero . moveUp ( 1 )" at bounding box center [385, 151] width 162 height 166
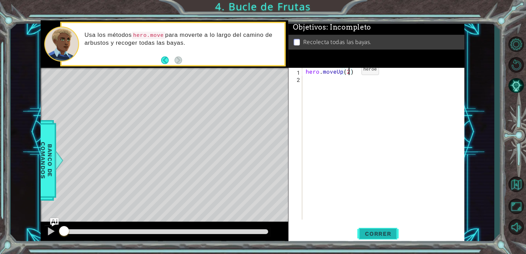
click at [390, 235] on span "Correr" at bounding box center [378, 233] width 40 height 7
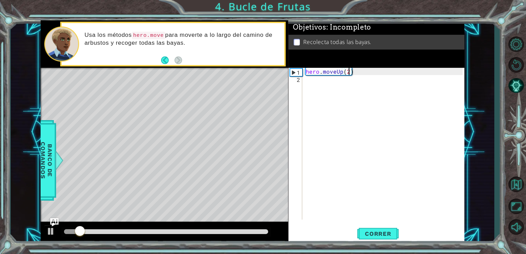
click at [360, 72] on div "hero . moveUp ( 2 )" at bounding box center [385, 151] width 162 height 166
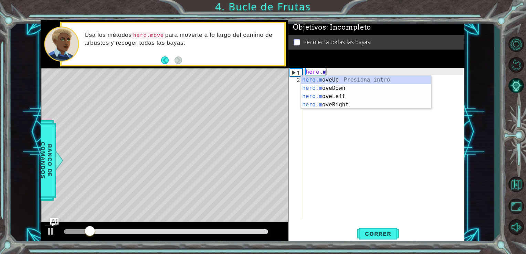
scroll to position [0, 0]
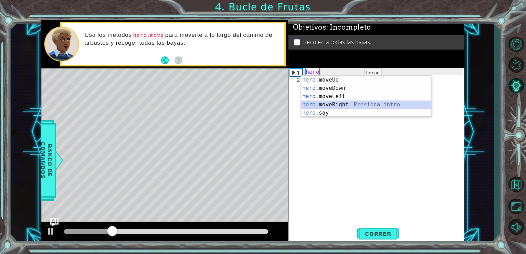
click at [344, 105] on div "hero .moveUp Presiona intro hero .moveDown Presiona intro hero .moveLeft Presio…" at bounding box center [366, 105] width 130 height 58
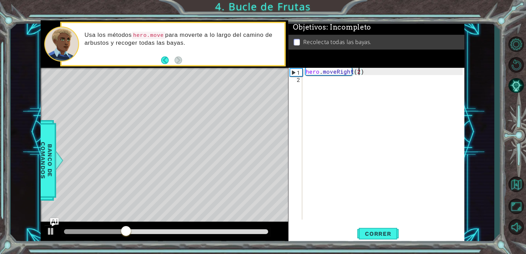
scroll to position [0, 3]
type textarea "hero.moveRight(1)"
click at [304, 85] on div "hero . moveRight ( 1 )" at bounding box center [385, 151] width 162 height 166
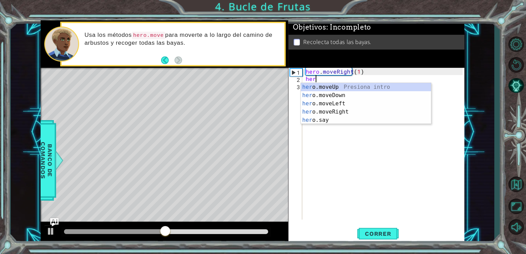
scroll to position [0, 0]
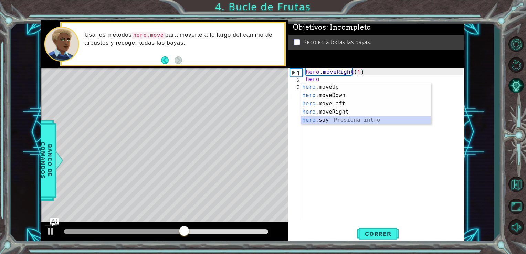
click at [329, 119] on div "hero .moveUp Presiona intro hero .moveDown Presiona intro hero .moveLeft Presio…" at bounding box center [366, 112] width 130 height 58
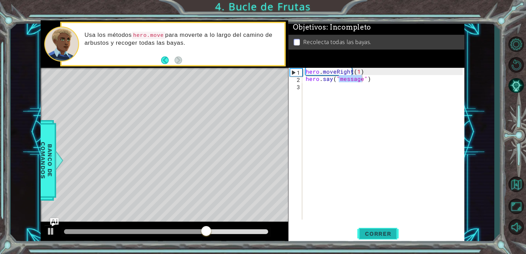
click at [372, 235] on span "Correr" at bounding box center [378, 233] width 40 height 7
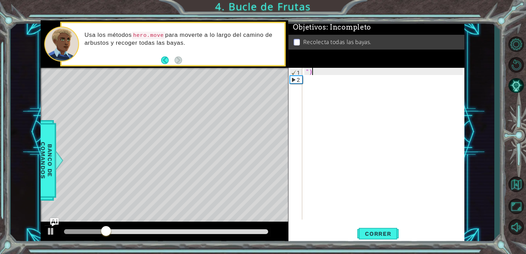
click at [399, 74] on div "")" at bounding box center [385, 151] width 162 height 166
type textarea """
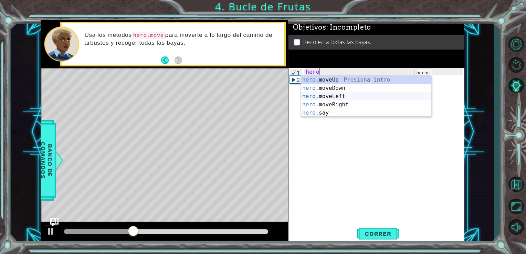
click at [388, 98] on div "hero .moveUp Presiona intro hero .moveDown Presiona intro hero .moveLeft Presio…" at bounding box center [366, 105] width 130 height 58
type textarea "hero.moveLeft(1)"
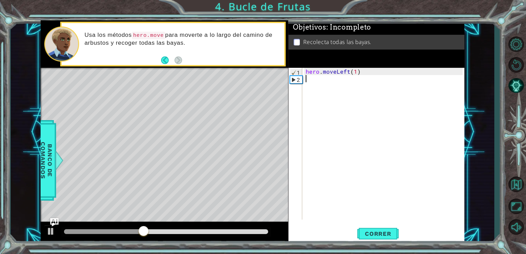
click at [326, 90] on div "hero . moveLeft ( 1 )" at bounding box center [385, 151] width 162 height 166
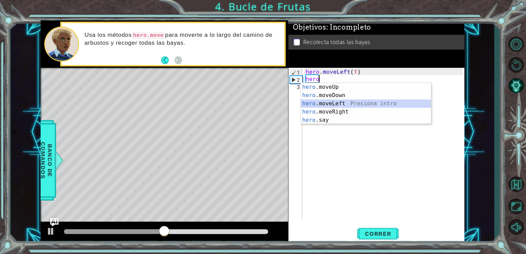
click at [333, 105] on div "hero .moveUp Presiona intro hero .moveDown Presiona intro hero .moveLeft Presio…" at bounding box center [366, 112] width 130 height 58
type textarea "hero.moveLeft(1)"
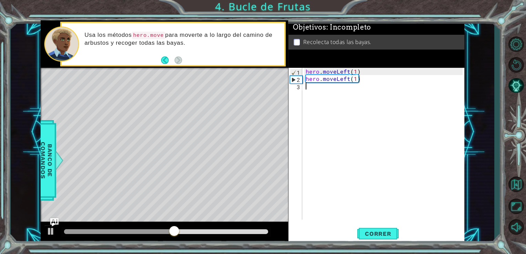
click at [364, 189] on div "hero . moveLeft ( 1 ) hero . moveLeft ( 1 )" at bounding box center [385, 151] width 162 height 166
click at [389, 234] on span "Correr" at bounding box center [378, 233] width 40 height 7
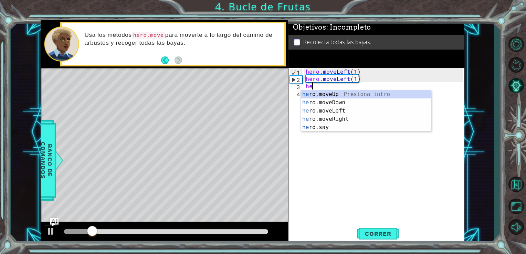
type textarea "hero"
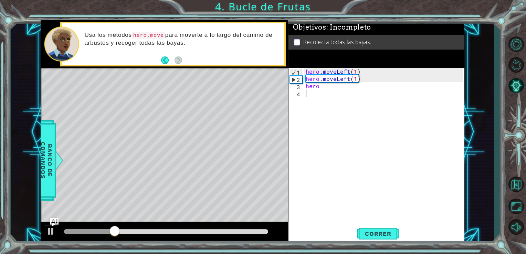
drag, startPoint x: 377, startPoint y: 131, endPoint x: 375, endPoint y: 151, distance: 19.8
click at [375, 151] on div "hero . moveLeft ( 1 ) hero . moveLeft ( 1 ) hero" at bounding box center [385, 151] width 162 height 166
click at [323, 95] on div "hero . moveLeft ( 1 ) hero . moveLeft ( 1 ) hero" at bounding box center [385, 151] width 162 height 166
click at [319, 91] on div "hero . moveLeft ( 1 ) hero . moveLeft ( 1 ) hero" at bounding box center [385, 151] width 162 height 166
click at [323, 90] on div "hero . moveLeft ( 1 ) hero . moveLeft ( 1 ) hero" at bounding box center [385, 151] width 162 height 166
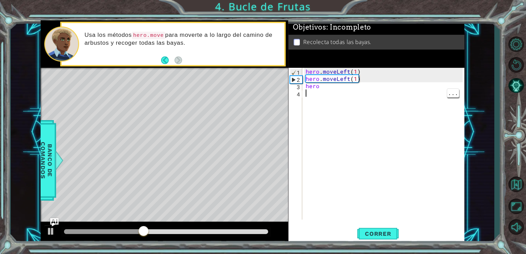
click at [323, 90] on div "hero . moveLeft ( 1 ) hero . moveLeft ( 1 ) hero" at bounding box center [385, 151] width 162 height 166
click at [320, 90] on div "hero . moveLeft ( 1 ) hero . moveLeft ( 1 ) hero" at bounding box center [385, 151] width 162 height 166
click at [326, 85] on div "hero . moveLeft ( 1 ) hero . moveLeft ( 1 ) hero" at bounding box center [385, 151] width 162 height 166
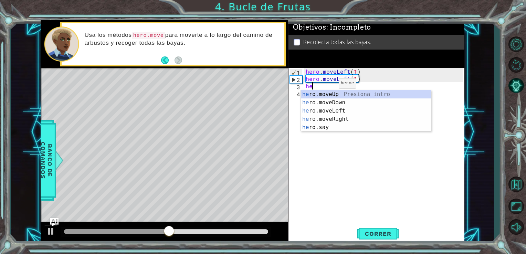
type textarea "h"
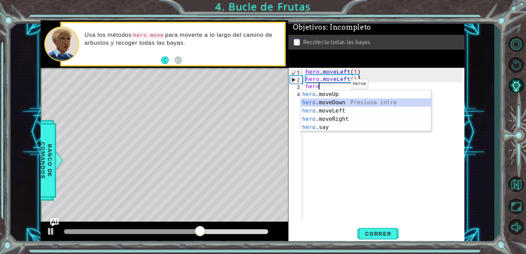
click at [341, 105] on div "hero .moveUp Presiona intro hero .moveDown Presiona intro hero .moveLeft Presio…" at bounding box center [366, 119] width 130 height 58
type textarea "hero.moveDown(1)"
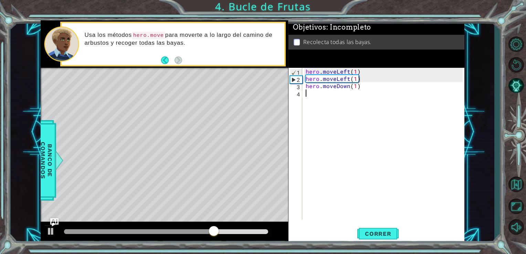
click at [322, 107] on div "hero . moveLeft ( 1 ) hero . moveLeft ( 1 ) hero . moveDown ( 1 )" at bounding box center [385, 151] width 162 height 166
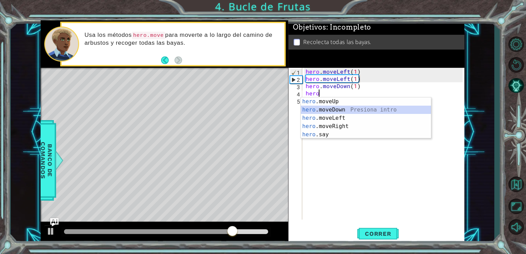
click at [334, 107] on div "hero .moveUp Presiona intro hero .moveDown Presiona intro hero .moveLeft Presio…" at bounding box center [366, 126] width 130 height 58
type textarea "hero.moveDown(1)"
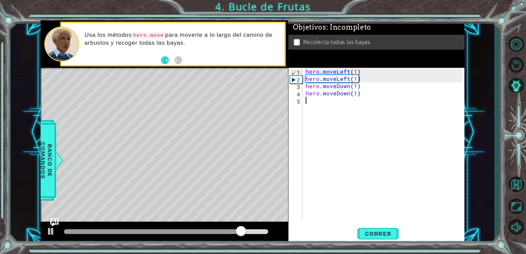
click at [309, 107] on div "hero . moveLeft ( 1 ) hero . moveLeft ( 1 ) hero . moveDown ( 1 ) hero . moveDo…" at bounding box center [385, 151] width 162 height 166
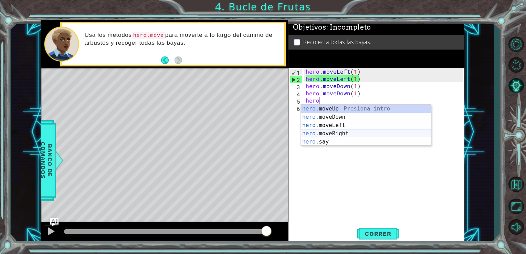
click at [310, 134] on div "hero .moveUp Presiona intro hero .moveDown Presiona intro hero .moveLeft Presio…" at bounding box center [366, 134] width 130 height 58
type textarea "hero.moveRight(1)"
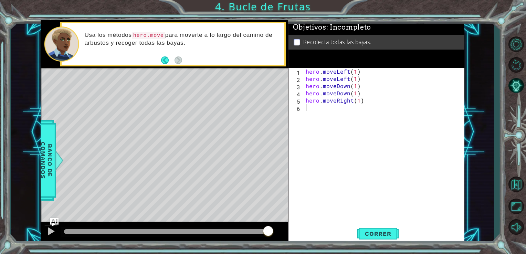
click at [321, 118] on div "hero . moveLeft ( 1 ) hero . moveLeft ( 1 ) hero . moveDown ( 1 ) hero . moveDo…" at bounding box center [385, 151] width 162 height 166
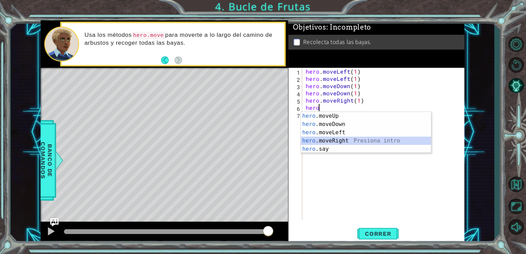
click at [332, 138] on div "hero .moveUp Presiona intro hero .moveDown Presiona intro hero .moveLeft Presio…" at bounding box center [366, 141] width 130 height 58
type textarea "hero.moveRight(1)"
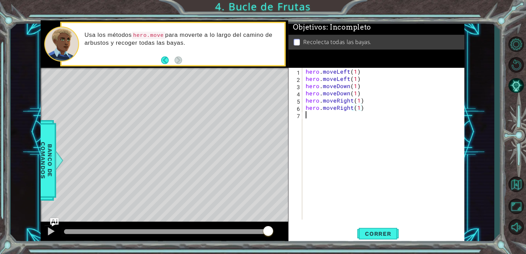
click at [312, 114] on div "hero . moveLeft ( 1 ) hero . moveLeft ( 1 ) hero . moveDown ( 1 ) hero . moveDo…" at bounding box center [385, 151] width 162 height 166
click at [321, 111] on div "hero . moveLeft ( 1 ) hero . moveLeft ( 1 ) hero . moveDown ( 1 ) hero . moveDo…" at bounding box center [385, 151] width 162 height 166
type textarea "hero.moveRight(1)"
click at [306, 127] on div "hero . moveLeft ( 1 ) hero . moveLeft ( 1 ) hero . moveDown ( 1 ) hero . moveDo…" at bounding box center [385, 151] width 162 height 166
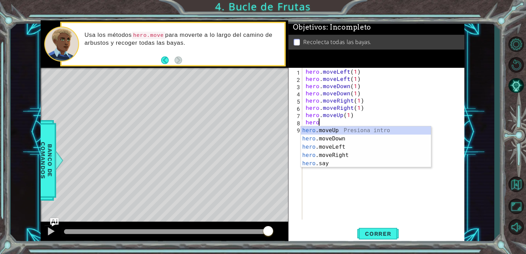
click at [306, 127] on div "hero .moveUp Presiona intro hero .moveDown Presiona intro hero .moveLeft Presio…" at bounding box center [366, 155] width 130 height 58
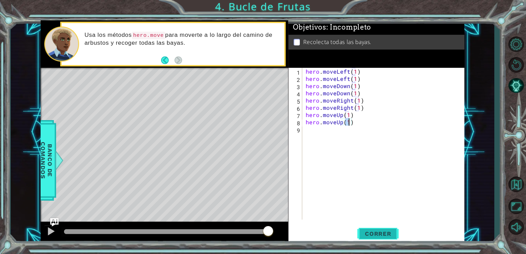
type textarea "hero.moveUp(1)"
click at [374, 230] on span "Correr" at bounding box center [378, 233] width 40 height 7
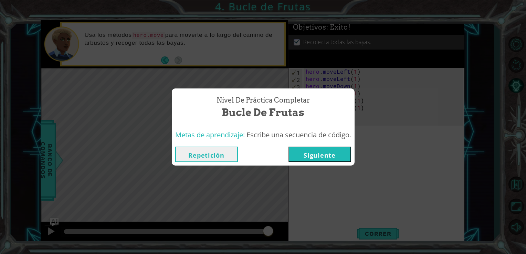
click at [331, 155] on button "Siguiente" at bounding box center [319, 154] width 63 height 15
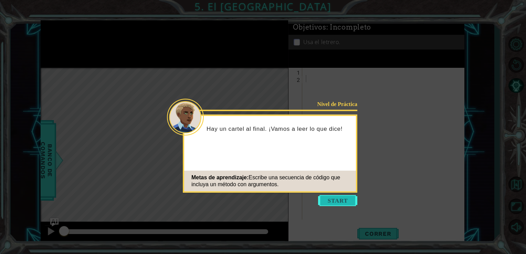
click at [333, 202] on button "Start" at bounding box center [337, 200] width 39 height 11
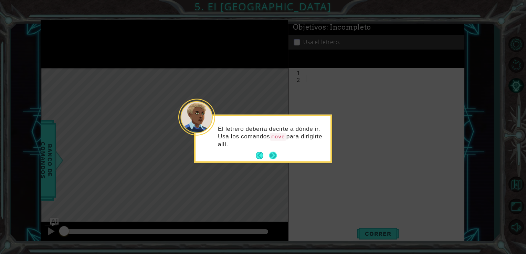
click at [271, 152] on button "Next" at bounding box center [273, 156] width 8 height 8
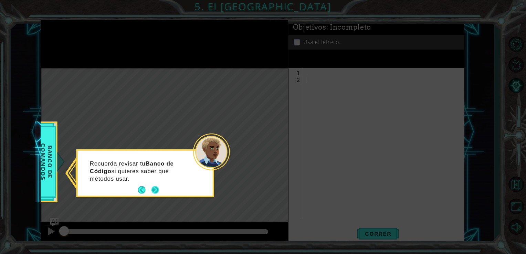
click at [157, 189] on button "Next" at bounding box center [155, 190] width 13 height 13
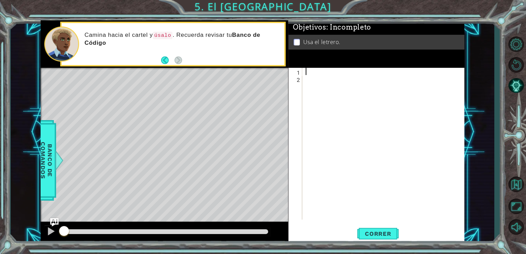
click at [304, 70] on div at bounding box center [385, 151] width 162 height 166
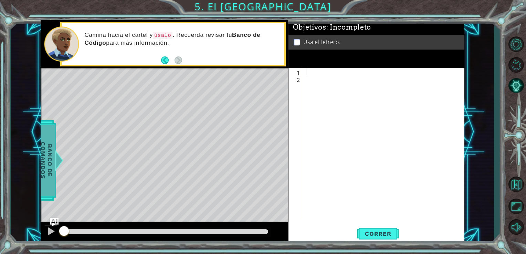
click at [45, 167] on span "Banco de comandos" at bounding box center [47, 160] width 18 height 71
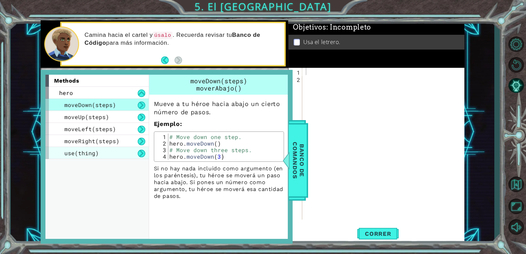
click at [76, 154] on span "use(thing)" at bounding box center [81, 152] width 34 height 7
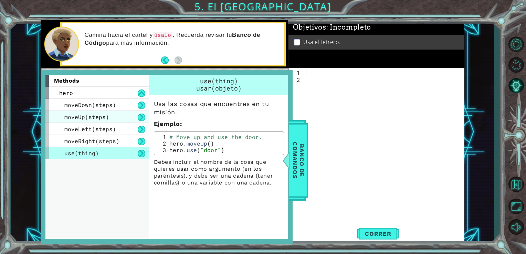
click at [127, 114] on div "moveUp(steps)" at bounding box center [96, 117] width 103 height 12
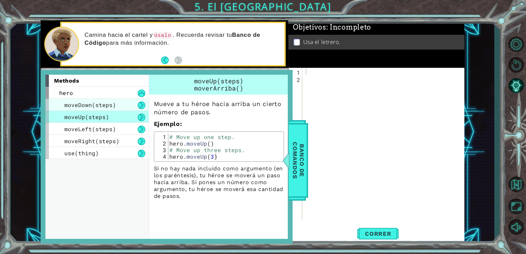
click at [121, 109] on div "moveDown(steps)" at bounding box center [96, 105] width 103 height 12
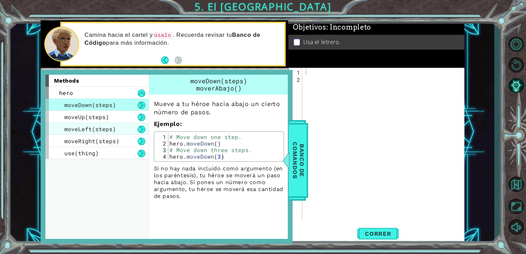
click at [116, 134] on div "moveLeft(steps)" at bounding box center [96, 129] width 103 height 12
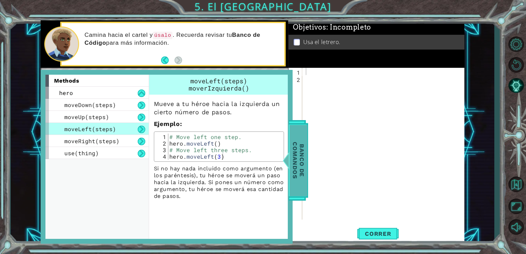
click at [301, 137] on span "Banco de comandos" at bounding box center [298, 160] width 18 height 71
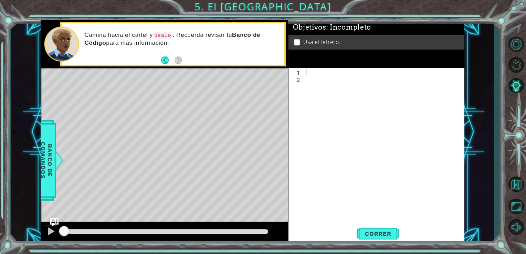
click at [315, 69] on div at bounding box center [385, 151] width 162 height 166
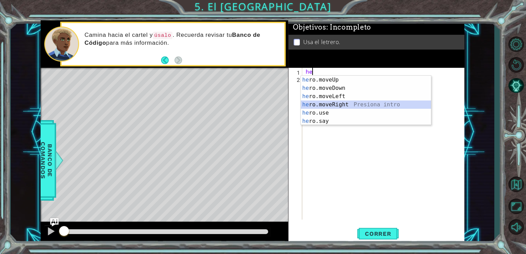
click at [334, 103] on div "he ro.moveUp Presiona intro he ro.moveDown Presiona intro he ro.moveLeft Presio…" at bounding box center [366, 109] width 130 height 66
type textarea "hero.moveRight(1)"
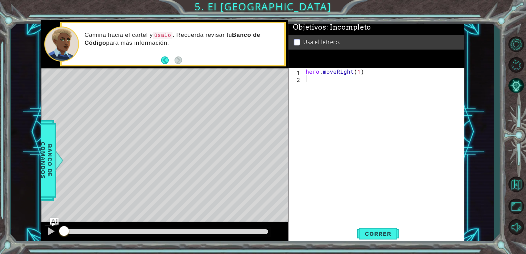
click at [312, 87] on div "hero . moveRight ( 1 )" at bounding box center [385, 151] width 162 height 166
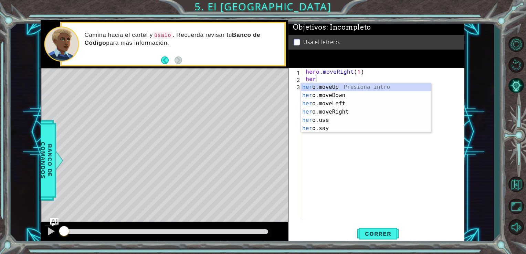
click at [312, 87] on div "her o.moveUp Presiona intro her o.moveDown Presiona intro her o.moveLeft Presio…" at bounding box center [366, 116] width 130 height 66
type textarea "hero.moveUp(1)"
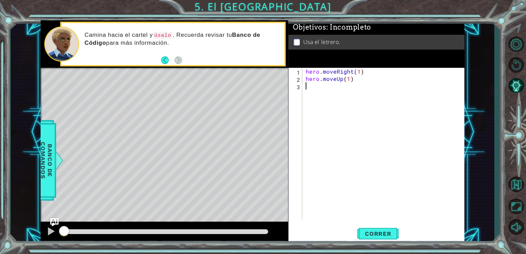
click at [313, 89] on div "hero . moveRight ( 1 ) hero . moveUp ( 1 )" at bounding box center [385, 151] width 162 height 166
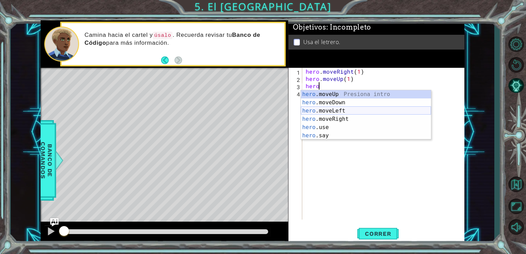
click at [319, 111] on div "hero .moveUp Presiona intro hero .moveDown Presiona intro hero .moveLeft Presio…" at bounding box center [366, 123] width 130 height 66
type textarea "hero.moveLeft(1)"
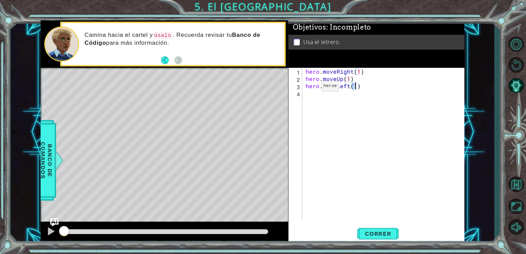
click at [309, 88] on div "hero . moveRight ( 1 ) hero . moveUp ( 1 ) hero . moveLeft ( 1 )" at bounding box center [385, 151] width 162 height 166
click at [307, 99] on div "hero . moveRight ( 1 ) hero . moveUp ( 1 ) hero . moveLeft ( 1 )" at bounding box center [385, 151] width 162 height 166
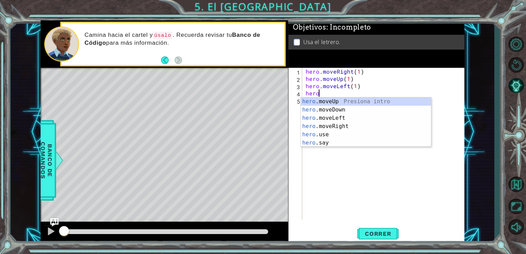
click at [307, 99] on div "hero .moveUp Presiona intro hero .moveDown Presiona intro hero .moveLeft Presio…" at bounding box center [366, 130] width 130 height 66
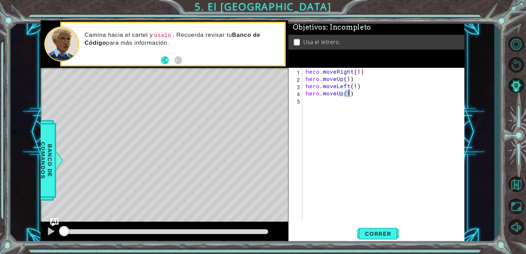
click at [309, 103] on div "hero . moveRight ( 1 ) hero . moveUp ( 1 ) hero . moveLeft ( 1 ) hero . moveUp …" at bounding box center [385, 151] width 162 height 166
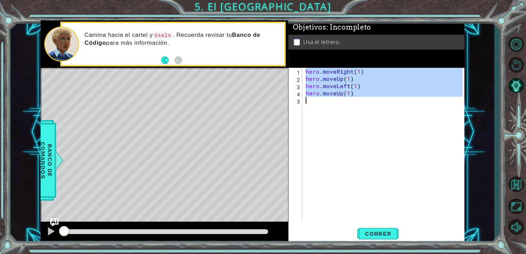
type textarea "hero.moveUp(1)"
click at [309, 103] on div "hero . moveRight ( 1 ) hero . moveUp ( 1 ) hero . moveLeft ( 1 ) hero . moveUp …" at bounding box center [383, 144] width 159 height 152
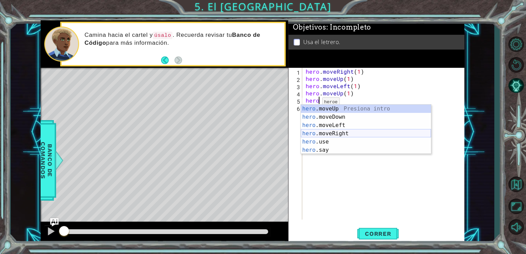
click at [324, 131] on div "hero .moveUp Presiona intro hero .moveDown Presiona intro hero .moveLeft Presio…" at bounding box center [366, 138] width 130 height 66
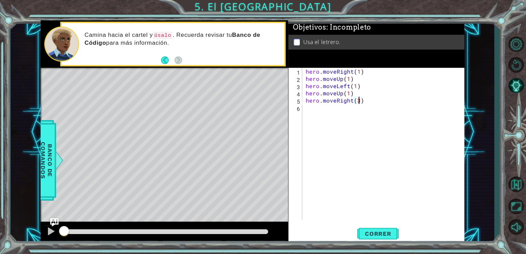
scroll to position [0, 3]
type textarea "hero.moveRight(2)"
click at [336, 119] on div "hero . moveRight ( 1 ) hero . moveUp ( 1 ) hero . moveLeft ( 1 ) hero . moveUp …" at bounding box center [385, 151] width 162 height 166
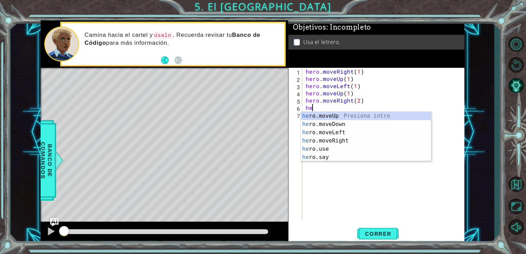
scroll to position [0, 0]
click at [337, 123] on div "hero .moveUp Presiona intro hero .moveDown Presiona intro hero .moveLeft Presio…" at bounding box center [366, 145] width 130 height 66
type textarea "hero.moveDown(1)"
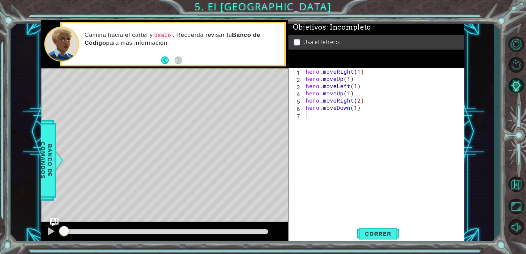
click at [319, 129] on div "hero . moveRight ( 1 ) hero . moveUp ( 1 ) hero . moveLeft ( 1 ) hero . moveUp …" at bounding box center [385, 151] width 162 height 166
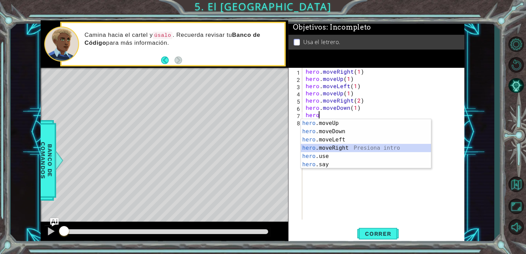
click at [331, 147] on div "hero .moveUp Presiona intro hero .moveDown Presiona intro hero .moveLeft Presio…" at bounding box center [366, 152] width 130 height 66
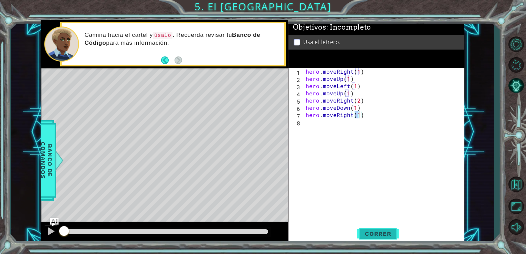
click at [383, 231] on span "Correr" at bounding box center [378, 233] width 40 height 7
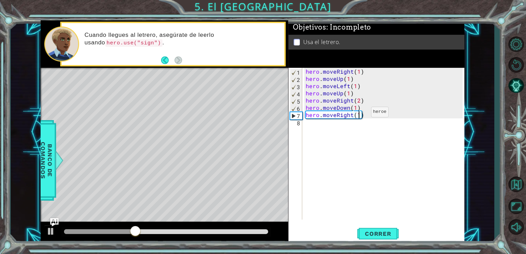
click at [359, 114] on div "hero . moveRight ( 1 ) hero . moveUp ( 1 ) hero . moveLeft ( 1 ) hero . moveUp …" at bounding box center [385, 151] width 162 height 166
click at [370, 114] on div "hero . moveRight ( 1 ) hero . moveUp ( 1 ) hero . moveLeft ( 1 ) hero . moveUp …" at bounding box center [385, 151] width 162 height 166
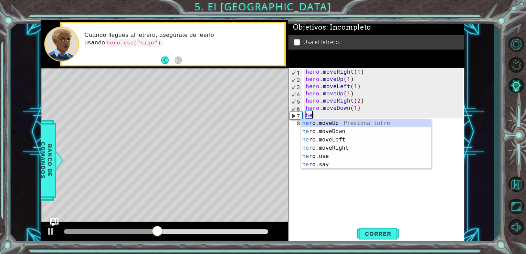
type textarea "h"
click at [351, 156] on div "hero .moveUp Presiona intro hero .moveDown Presiona intro hero .moveLeft Presio…" at bounding box center [366, 152] width 130 height 66
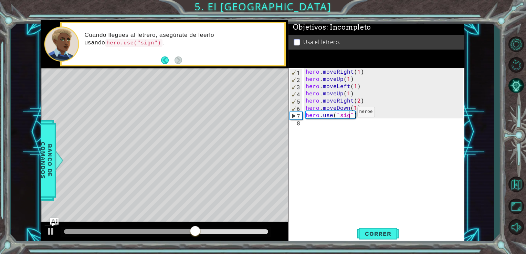
type textarea "hero.use("sign")"
click at [322, 122] on div "hero . moveRight ( 1 ) hero . moveUp ( 1 ) hero . moveLeft ( 1 ) hero . moveUp …" at bounding box center [385, 151] width 162 height 166
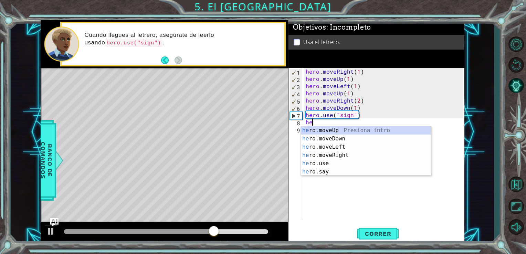
scroll to position [0, 0]
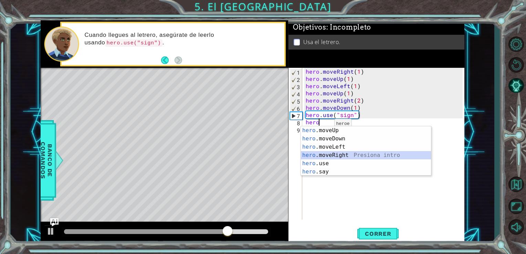
click at [330, 153] on div "hero .moveUp Presiona intro hero .moveDown Presiona intro hero .moveLeft Presio…" at bounding box center [366, 159] width 130 height 66
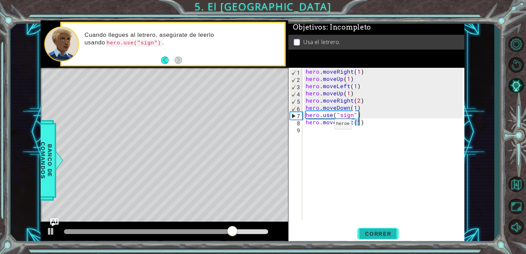
type textarea "hero.moveRight(1)"
click at [389, 227] on button "Correr" at bounding box center [377, 234] width 41 height 18
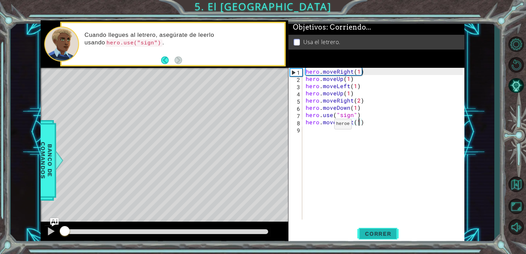
click at [384, 235] on span "Correr" at bounding box center [378, 233] width 40 height 7
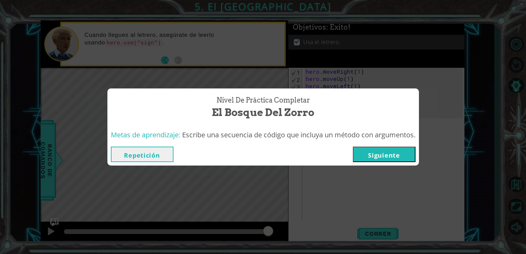
click at [378, 153] on button "Siguiente" at bounding box center [384, 154] width 63 height 15
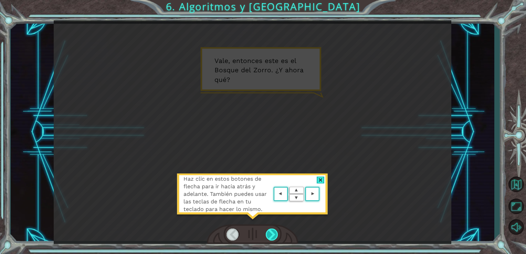
click at [272, 233] on div at bounding box center [272, 234] width 13 height 12
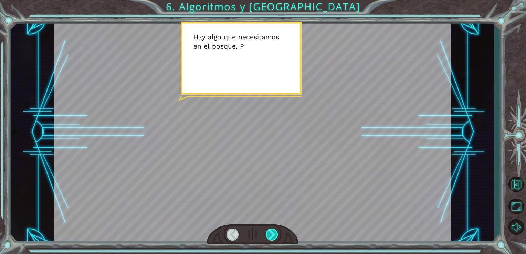
click at [272, 233] on div at bounding box center [272, 234] width 13 height 12
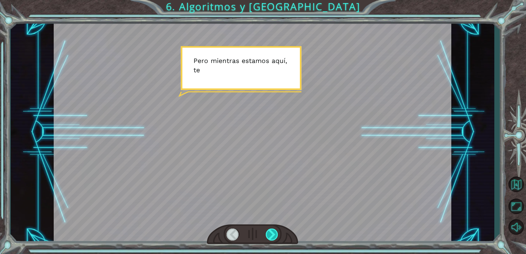
click at [272, 233] on div at bounding box center [272, 234] width 13 height 12
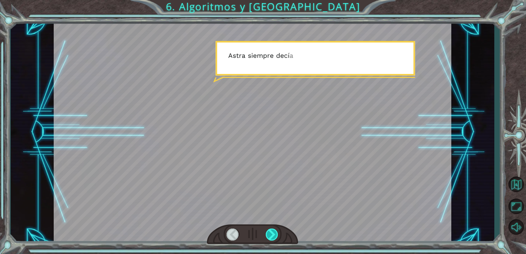
click at [272, 233] on div at bounding box center [272, 234] width 13 height 12
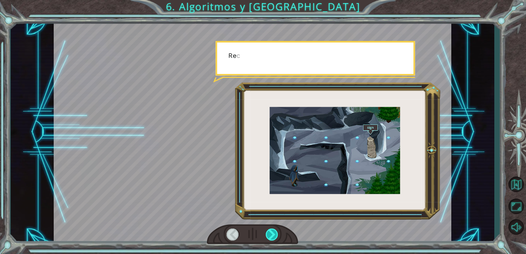
click at [272, 233] on div at bounding box center [272, 234] width 13 height 12
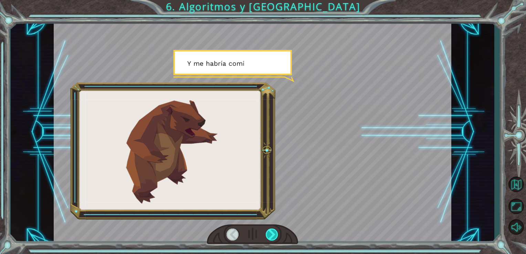
click at [272, 233] on div at bounding box center [272, 234] width 13 height 12
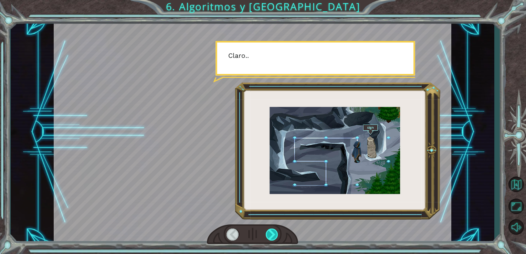
click at [272, 233] on div at bounding box center [272, 234] width 13 height 12
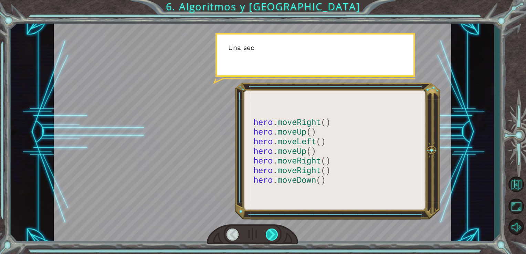
click at [272, 233] on div at bounding box center [272, 234] width 13 height 12
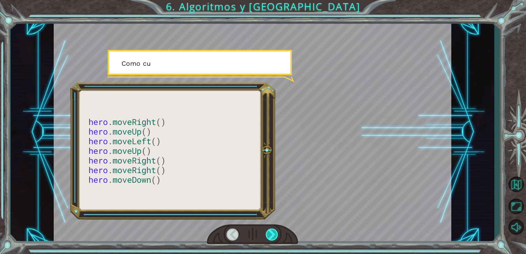
click at [272, 233] on div at bounding box center [272, 234] width 13 height 12
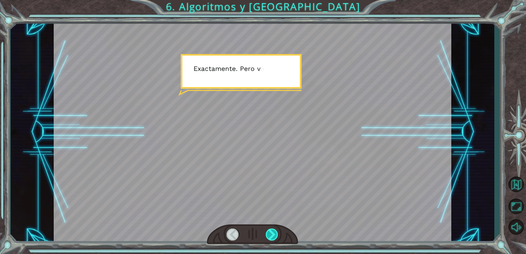
click at [272, 233] on div at bounding box center [272, 234] width 13 height 12
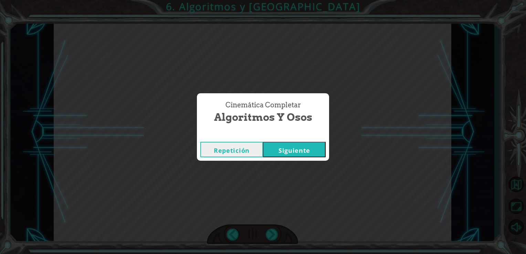
click at [296, 150] on button "Siguiente" at bounding box center [294, 149] width 63 height 15
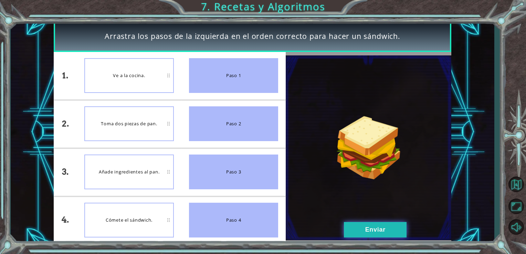
click at [352, 229] on button "Enviar" at bounding box center [375, 229] width 63 height 15
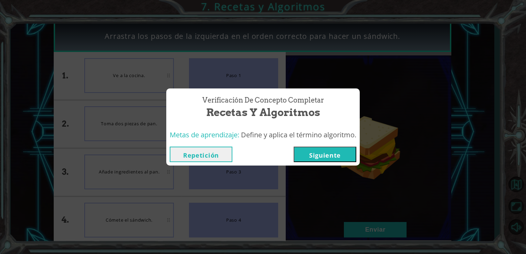
click at [317, 155] on button "Siguiente" at bounding box center [324, 154] width 63 height 15
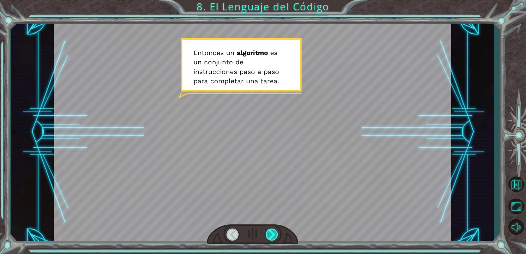
click at [270, 231] on div at bounding box center [272, 234] width 13 height 12
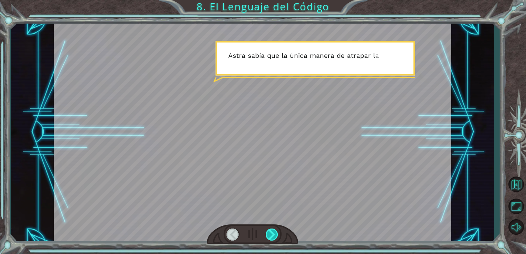
click at [270, 231] on div at bounding box center [272, 234] width 13 height 12
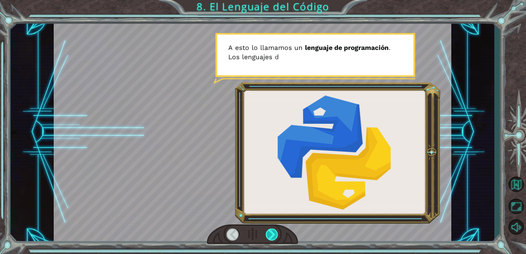
click at [271, 231] on div at bounding box center [272, 234] width 13 height 12
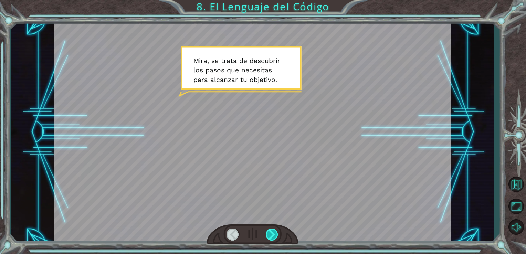
click at [271, 231] on div at bounding box center [272, 234] width 13 height 12
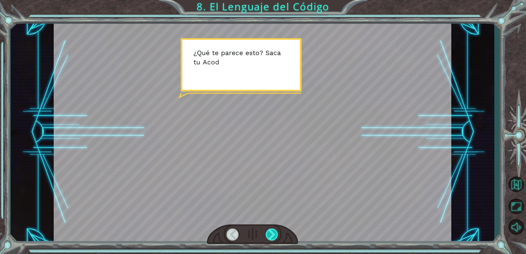
click at [271, 231] on div at bounding box center [272, 234] width 13 height 12
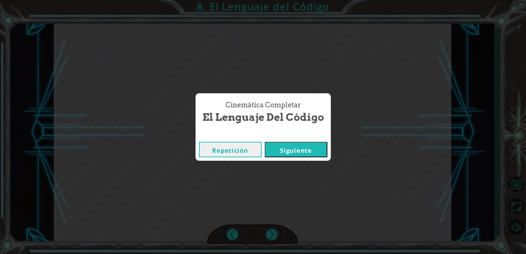
click at [285, 157] on button "Siguiente" at bounding box center [296, 149] width 63 height 15
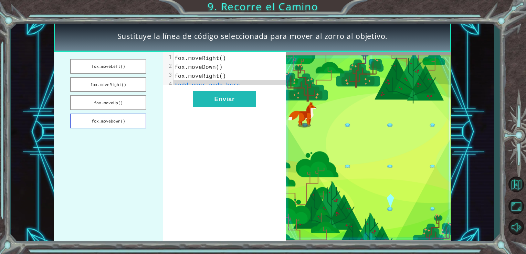
click at [121, 119] on button "fox.moveDown()" at bounding box center [108, 121] width 76 height 15
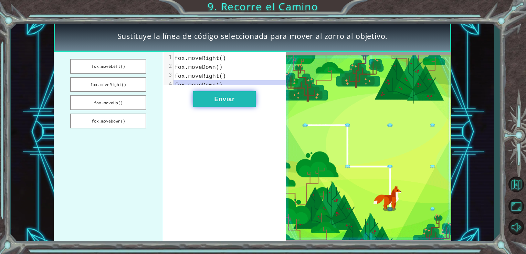
click at [196, 107] on button "Enviar" at bounding box center [224, 98] width 63 height 15
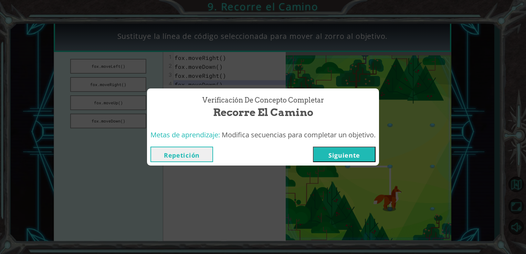
click at [325, 155] on button "Siguiente" at bounding box center [344, 154] width 63 height 15
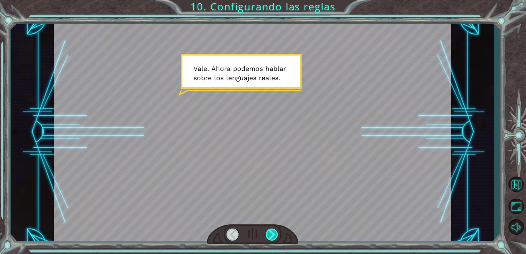
click at [271, 234] on div at bounding box center [272, 234] width 13 height 12
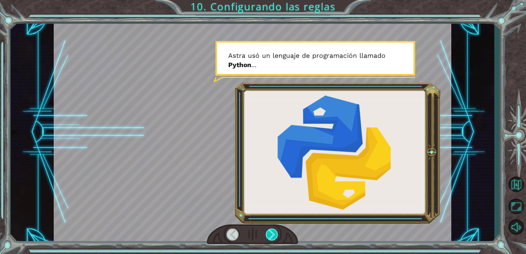
click at [276, 234] on div at bounding box center [272, 234] width 13 height 12
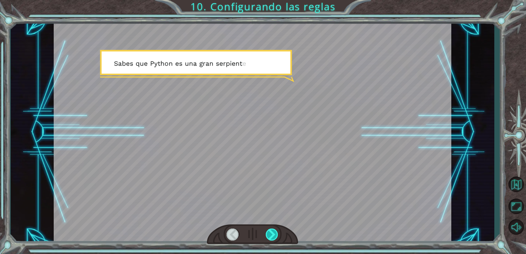
click at [276, 234] on div at bounding box center [272, 234] width 13 height 12
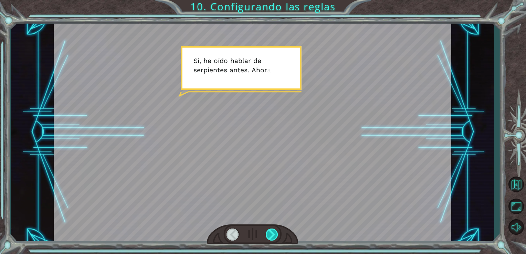
click at [276, 234] on div at bounding box center [272, 234] width 13 height 12
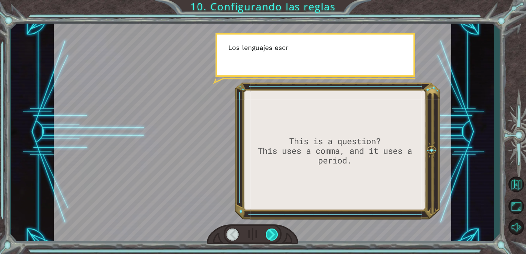
click at [276, 234] on div at bounding box center [272, 234] width 13 height 12
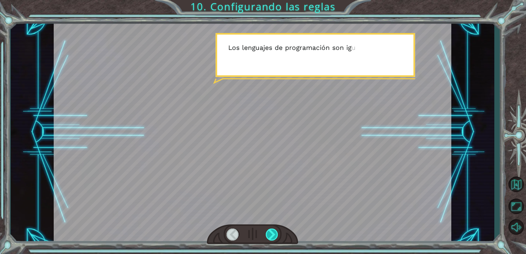
click at [269, 232] on div at bounding box center [272, 234] width 13 height 12
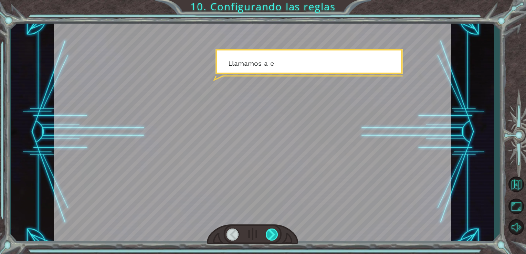
click at [269, 232] on div at bounding box center [272, 234] width 13 height 12
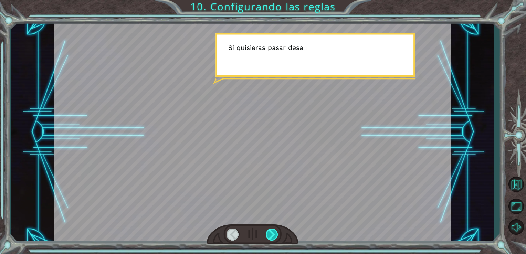
click at [269, 232] on div at bounding box center [272, 234] width 13 height 12
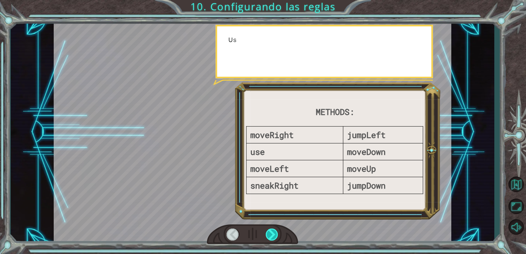
click at [269, 232] on div at bounding box center [272, 234] width 13 height 12
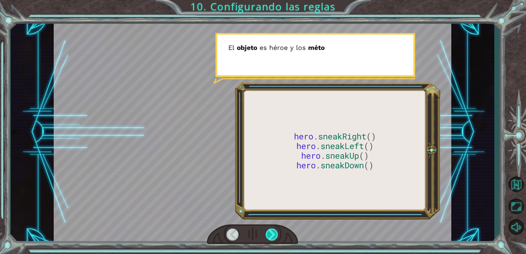
click at [269, 232] on div at bounding box center [272, 234] width 13 height 12
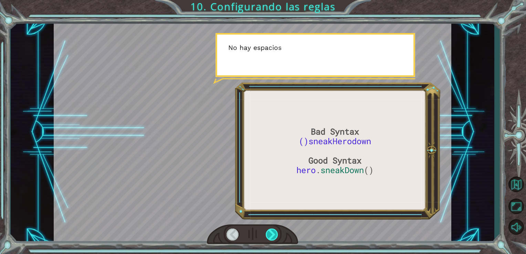
click at [269, 232] on div at bounding box center [272, 234] width 13 height 12
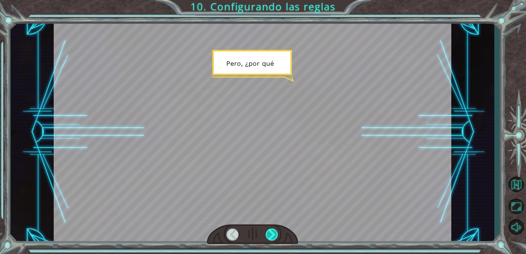
click at [269, 232] on div at bounding box center [272, 234] width 13 height 12
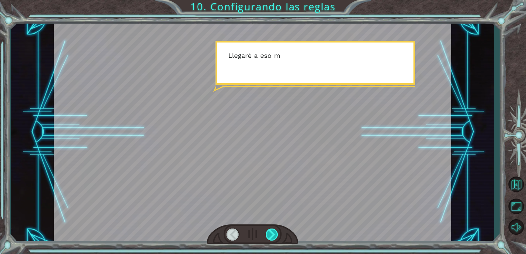
click at [269, 232] on div at bounding box center [272, 234] width 13 height 12
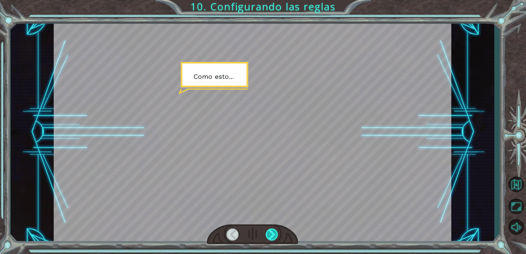
click at [269, 232] on div at bounding box center [272, 234] width 13 height 12
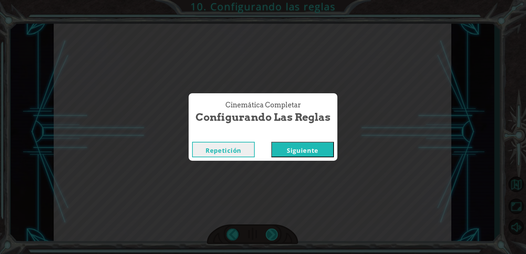
click at [269, 0] on div "Bad Syntax ()sneakHerodown Good Syntax hero . sneakDown () V a l e . A h o r a …" at bounding box center [263, 0] width 526 height 0
click at [289, 153] on button "Siguiente" at bounding box center [302, 149] width 63 height 15
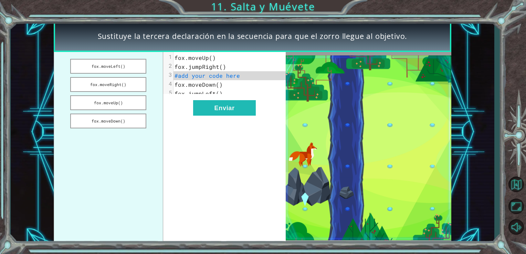
click at [289, 153] on img at bounding box center [368, 147] width 165 height 184
click at [124, 115] on button "fox.moveDown()" at bounding box center [108, 121] width 76 height 15
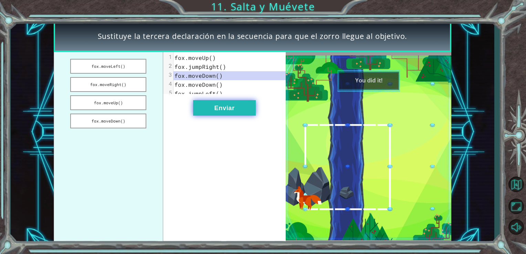
click at [217, 112] on button "Enviar" at bounding box center [224, 107] width 63 height 15
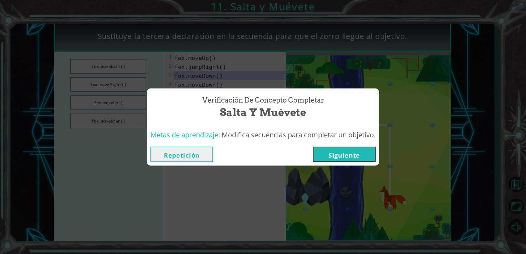
click at [350, 155] on button "Siguiente" at bounding box center [344, 154] width 63 height 15
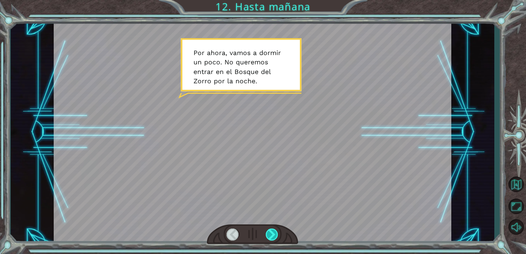
click at [275, 233] on div at bounding box center [272, 234] width 13 height 12
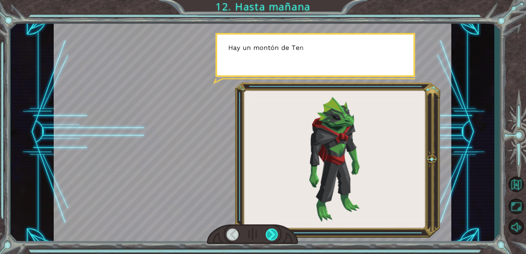
click at [275, 233] on div at bounding box center [272, 234] width 13 height 12
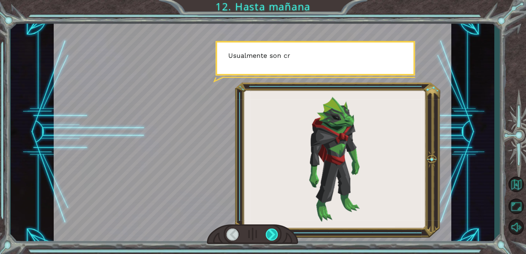
click at [275, 233] on div at bounding box center [272, 234] width 13 height 12
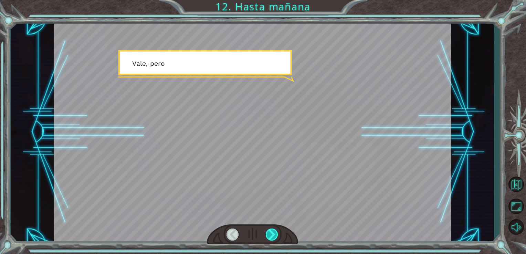
click at [275, 233] on div at bounding box center [272, 234] width 13 height 12
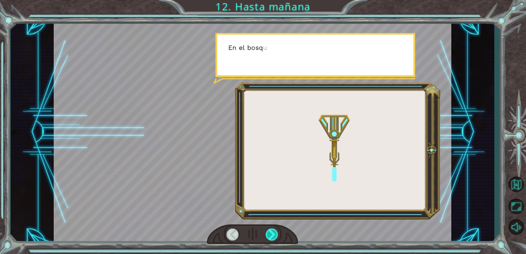
click at [275, 233] on div at bounding box center [272, 234] width 13 height 12
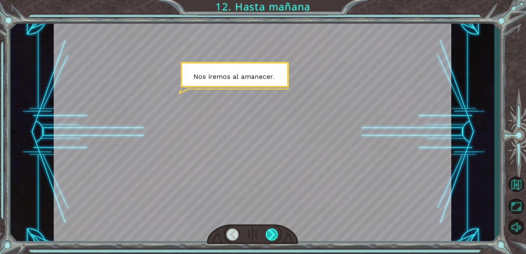
click at [275, 233] on div at bounding box center [272, 234] width 13 height 12
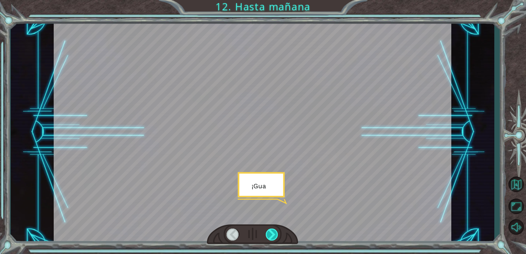
click at [275, 233] on div at bounding box center [272, 234] width 13 height 12
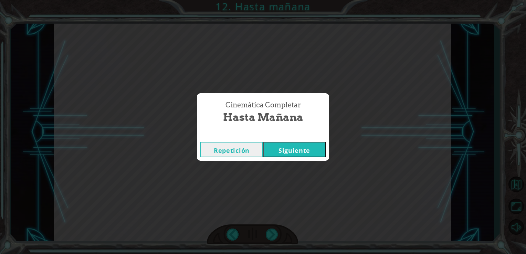
click at [283, 147] on button "Siguiente" at bounding box center [294, 149] width 63 height 15
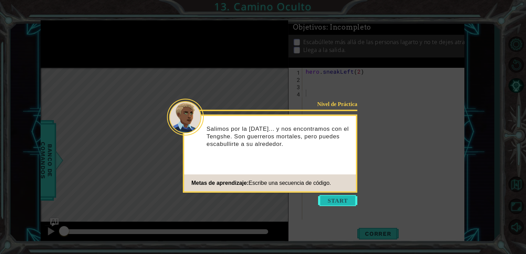
click at [323, 198] on button "Start" at bounding box center [337, 200] width 39 height 11
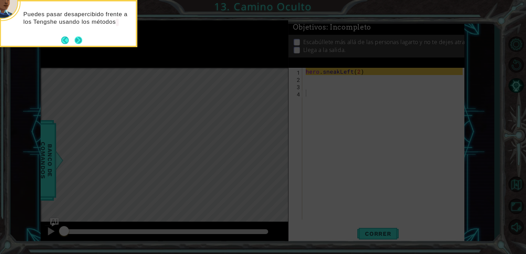
click at [77, 36] on footer at bounding box center [71, 40] width 21 height 10
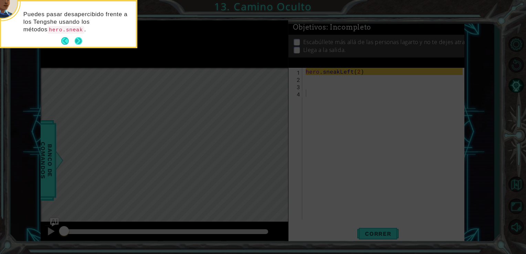
click at [77, 36] on button "Next" at bounding box center [78, 41] width 12 height 12
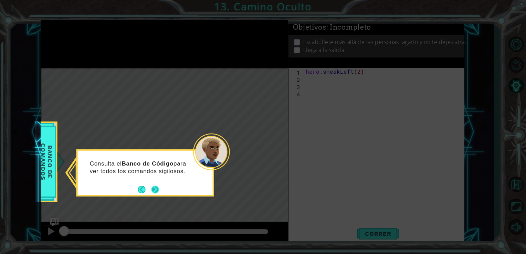
click at [155, 189] on button "Next" at bounding box center [155, 189] width 9 height 9
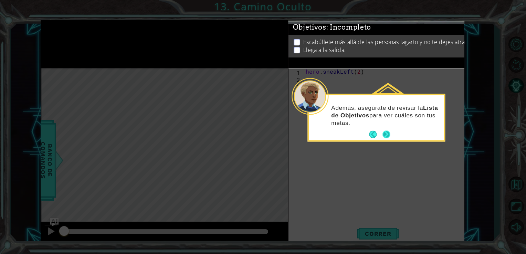
click at [384, 133] on button "Next" at bounding box center [386, 134] width 13 height 13
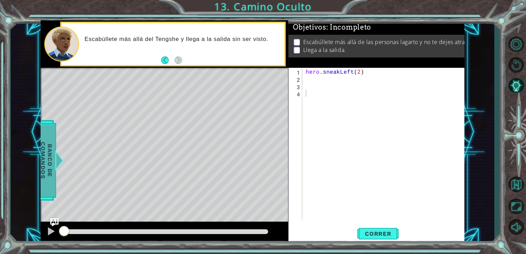
click at [47, 156] on span "Banco de comandos" at bounding box center [47, 160] width 18 height 71
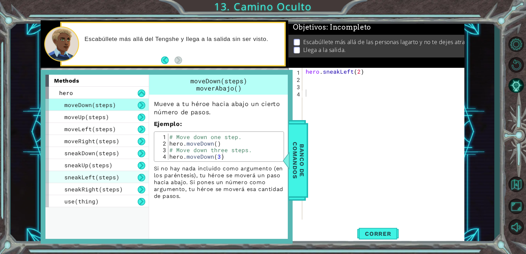
click at [81, 174] on span "sneakLeft(steps)" at bounding box center [91, 176] width 55 height 7
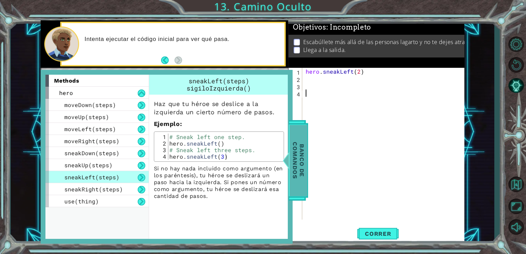
click at [302, 150] on span "Banco de comandos" at bounding box center [298, 160] width 18 height 71
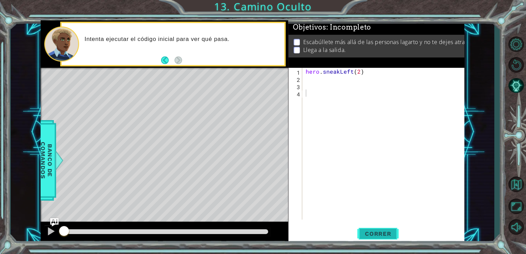
click at [380, 240] on button "Correr" at bounding box center [377, 234] width 41 height 18
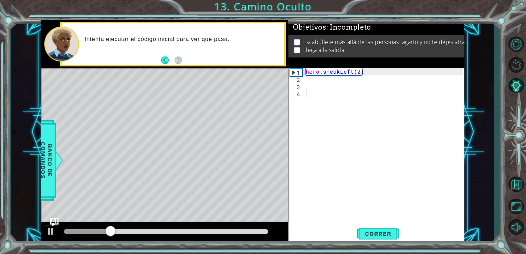
click at [312, 79] on div "hero . sneakLeft ( 2 )" at bounding box center [385, 151] width 162 height 166
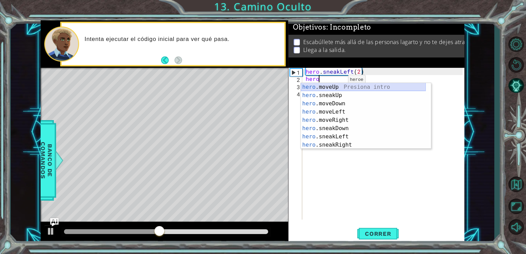
click at [341, 89] on div "hero .moveUp Presiona intro hero .sneakUp Presiona intro hero .moveDown Presion…" at bounding box center [363, 124] width 125 height 83
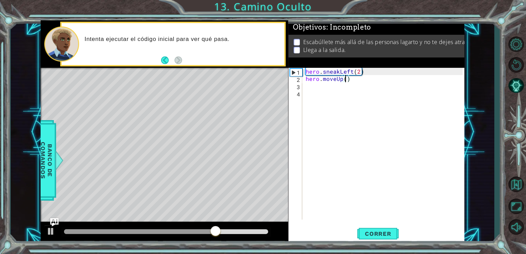
type textarea "hero.moveUp(3)"
click at [312, 87] on div "hero . sneakLeft ( 2 ) hero . moveUp ( 3 )" at bounding box center [385, 151] width 162 height 166
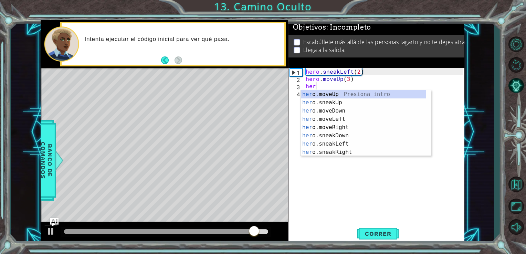
scroll to position [0, 0]
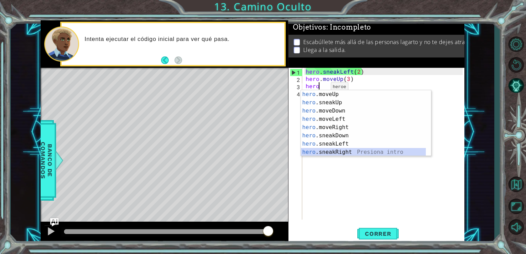
click at [337, 149] on div "hero .moveUp Presiona intro hero .sneakUp Presiona intro hero .moveDown Presion…" at bounding box center [363, 131] width 125 height 83
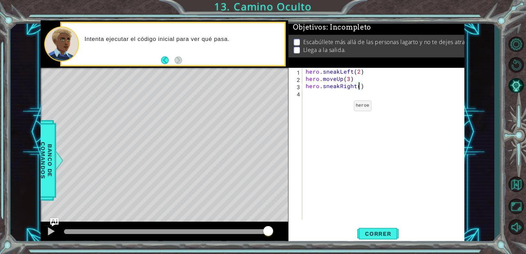
type textarea "hero.sneakRight(3)"
click at [310, 115] on div "hero . sneakLeft ( 2 ) hero . moveUp ( 3 ) hero . sneakRight ( 3 )" at bounding box center [385, 151] width 162 height 166
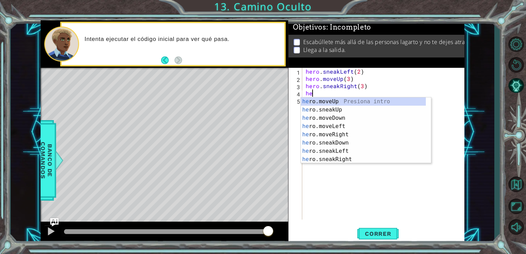
scroll to position [0, 0]
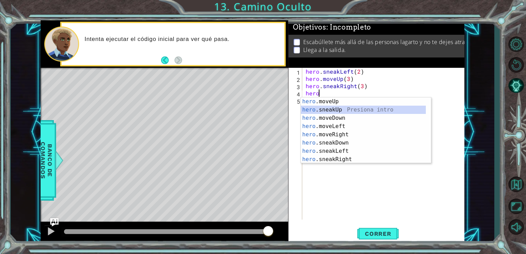
click at [327, 110] on div "hero .moveUp Presiona intro hero .sneakUp Presiona intro hero .moveDown Presion…" at bounding box center [363, 138] width 125 height 83
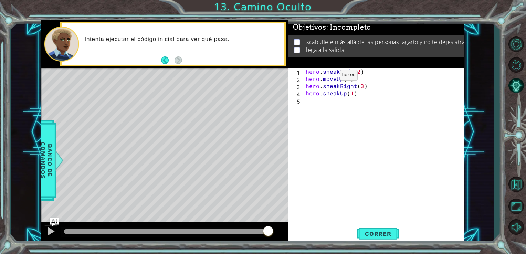
click at [328, 77] on div "hero . sneakLeft ( 2 ) hero . moveUp ( 3 ) hero . sneakRight ( 3 ) hero . sneak…" at bounding box center [385, 151] width 162 height 166
click at [325, 76] on div "hero . sneakLeft ( 2 ) hero . moveUp ( 3 ) hero . sneakRight ( 3 ) hero . sneak…" at bounding box center [385, 151] width 162 height 166
click at [321, 79] on div "hero . sneakLeft ( 2 ) hero . moveUp ( 3 ) hero . sneakRight ( 3 ) hero . sneak…" at bounding box center [385, 151] width 162 height 166
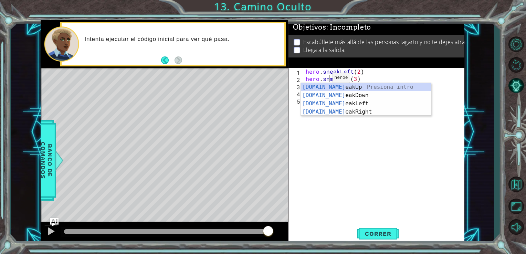
scroll to position [0, 1]
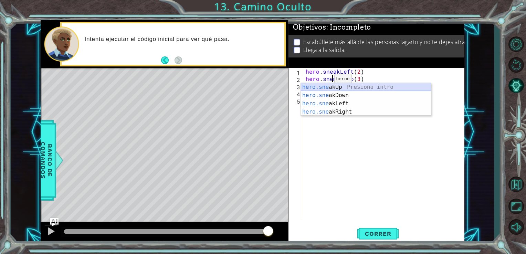
click at [329, 89] on div "hero.sne akUp Presiona intro hero.sne akDown Presiona intro hero.sne akLeft Pre…" at bounding box center [366, 108] width 130 height 50
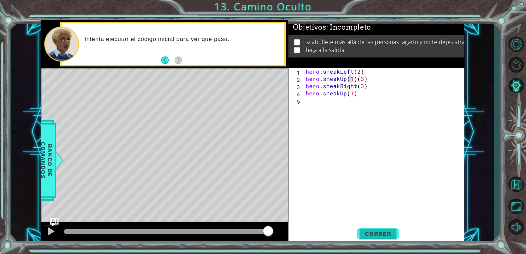
click at [367, 238] on button "Correr" at bounding box center [377, 234] width 41 height 18
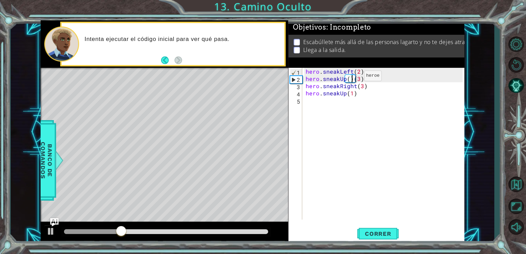
click at [352, 77] on div "hero . sneakLeft ( 2 ) hero . sneakUp ( ) ( 3 ) hero . sneakRight ( 3 ) hero . …" at bounding box center [385, 151] width 162 height 166
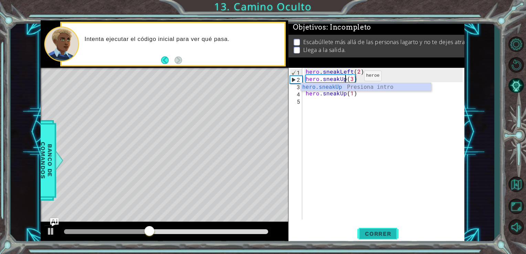
click at [374, 235] on span "Correr" at bounding box center [378, 233] width 40 height 7
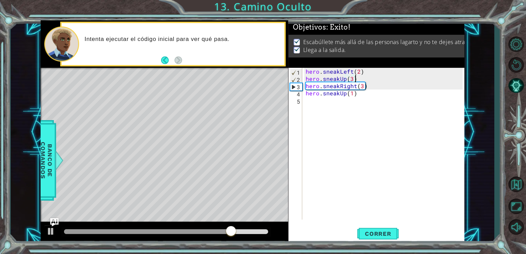
click at [355, 77] on div "hero . sneakLeft ( 2 ) hero . sneakUp ( 3 ) hero . sneakRight ( 3 ) hero . snea…" at bounding box center [385, 151] width 162 height 166
click at [354, 77] on div "hero . sneakLeft ( 2 ) hero . sneakUp ( 3 ) hero . sneakRight ( 3 ) hero . snea…" at bounding box center [385, 151] width 162 height 166
click at [352, 77] on div "hero . sneakLeft ( 2 ) hero . sneakUp ( 3 ) hero . sneakRight ( 3 ) hero . snea…" at bounding box center [385, 151] width 162 height 166
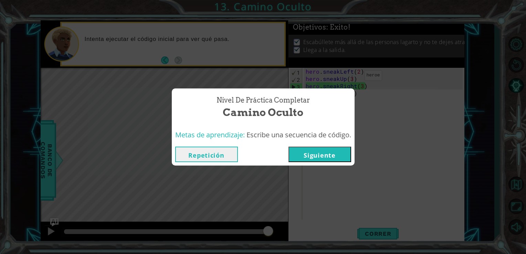
click at [215, 153] on button "Repetición" at bounding box center [206, 154] width 63 height 15
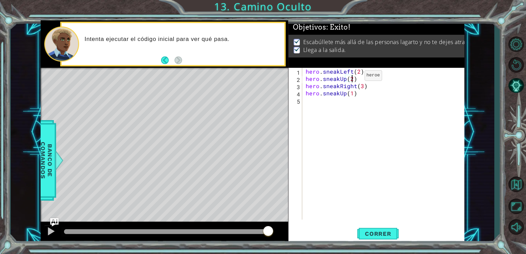
scroll to position [0, 3]
click at [391, 228] on button "Correr" at bounding box center [377, 234] width 41 height 18
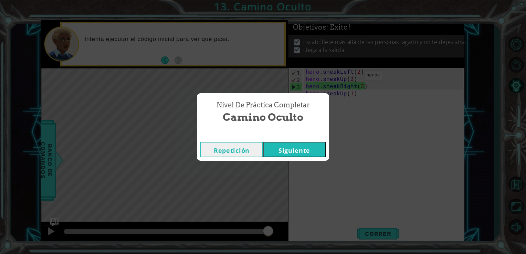
click at [235, 151] on button "Repetición" at bounding box center [231, 149] width 63 height 15
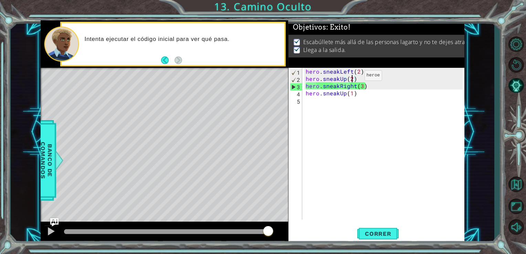
click at [358, 91] on div "hero . sneakLeft ( 2 ) hero . sneakUp ( 2 ) hero . sneakRight ( 3 ) hero . snea…" at bounding box center [385, 151] width 162 height 166
click at [363, 85] on div "hero . sneakLeft ( 2 ) hero . sneakUp ( 2 ) hero . sneakRight ( 3 ) hero . snea…" at bounding box center [385, 151] width 162 height 166
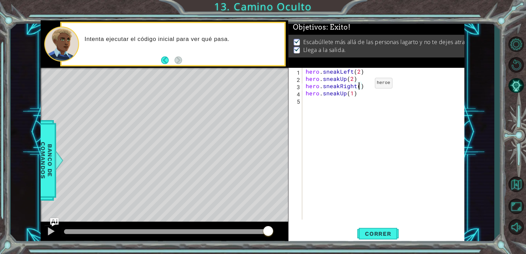
scroll to position [0, 3]
type textarea "hero.sneakRight(2)"
click at [382, 234] on span "Correr" at bounding box center [378, 233] width 40 height 7
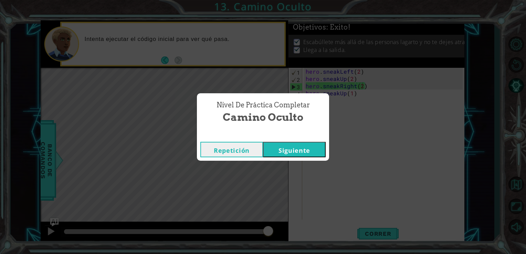
click at [301, 148] on button "Siguiente" at bounding box center [294, 149] width 63 height 15
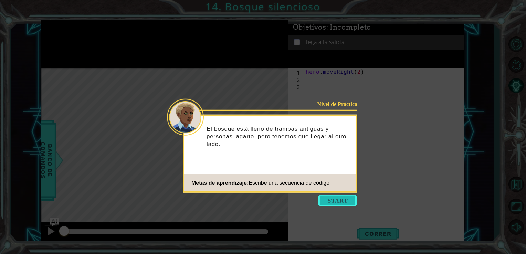
click at [327, 199] on button "Start" at bounding box center [337, 200] width 39 height 11
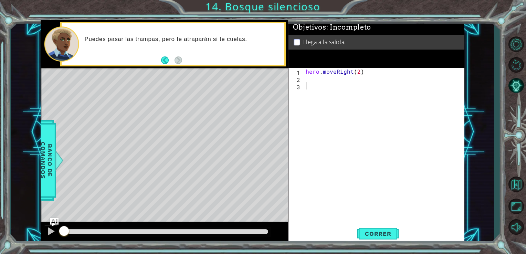
click at [323, 128] on div "hero . moveRight ( 2 )" at bounding box center [385, 151] width 162 height 166
click at [307, 80] on div "hero . moveRight ( 2 )" at bounding box center [385, 151] width 162 height 166
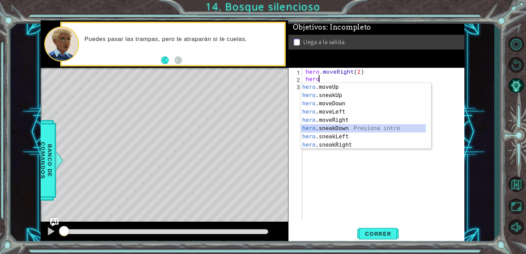
click at [339, 131] on div "hero .moveUp Presiona intro hero .sneakUp Presiona intro hero .moveDown Presion…" at bounding box center [363, 124] width 125 height 83
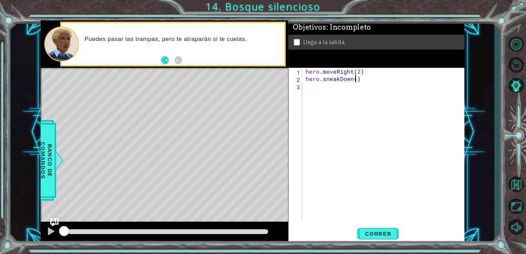
type textarea "hero.sneakDown(2)"
click at [341, 118] on div "hero . moveRight ( 2 ) hero . sneakDown ( 2 )" at bounding box center [385, 151] width 162 height 166
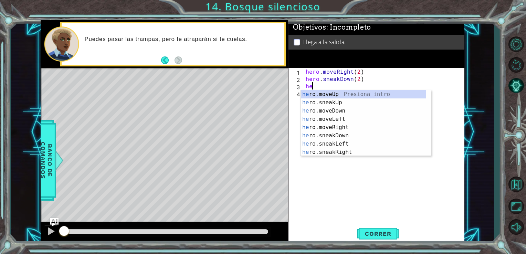
scroll to position [0, 0]
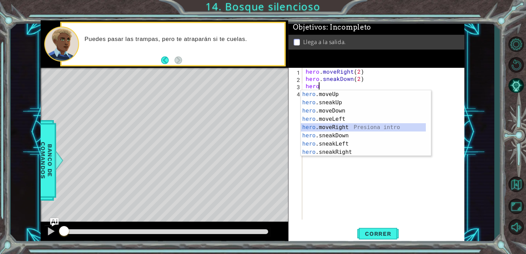
click at [349, 127] on div "hero .moveUp Presiona intro hero .sneakUp Presiona intro hero .moveDown Presion…" at bounding box center [363, 131] width 125 height 83
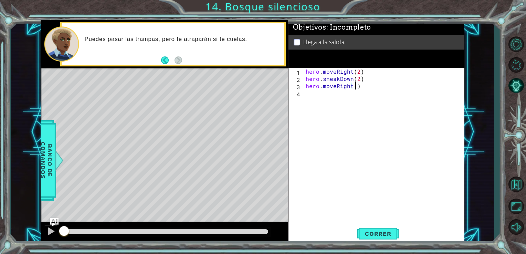
type textarea "hero.moveRight(2)"
click at [345, 109] on div "hero . moveRight ( 2 ) hero . sneakDown ( 2 ) hero . moveRight ( 2 )" at bounding box center [385, 151] width 162 height 166
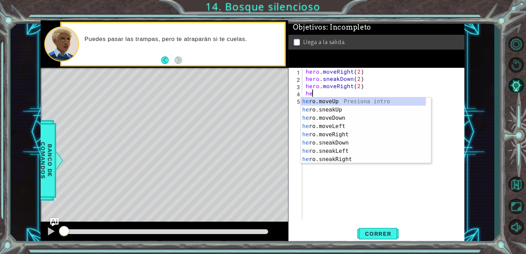
scroll to position [0, 0]
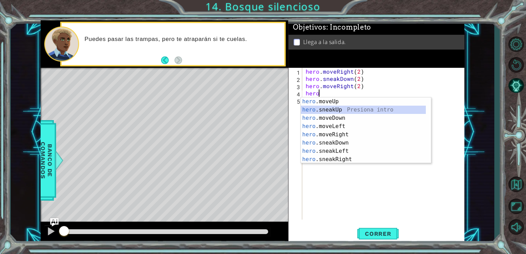
click at [345, 110] on div "hero .moveUp Presiona intro hero .sneakUp Presiona intro hero .moveDown Presion…" at bounding box center [363, 138] width 125 height 83
type textarea "hero.sneakUp(1)"
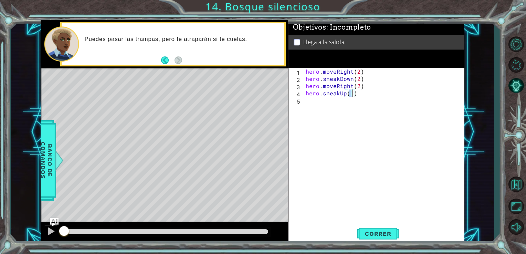
click at [331, 115] on div "hero . moveRight ( 2 ) hero . sneakDown ( 2 ) hero . moveRight ( 2 ) hero . sne…" at bounding box center [385, 151] width 162 height 166
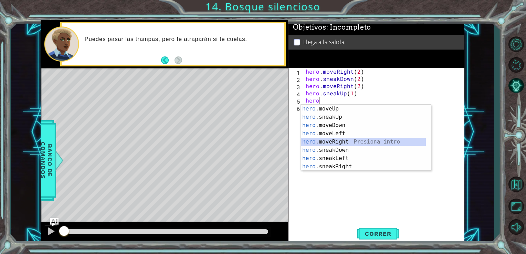
click at [324, 142] on div "hero .moveUp Presiona intro hero .sneakUp Presiona intro hero .moveDown Presion…" at bounding box center [363, 146] width 125 height 83
type textarea "hero.moveRight(1)"
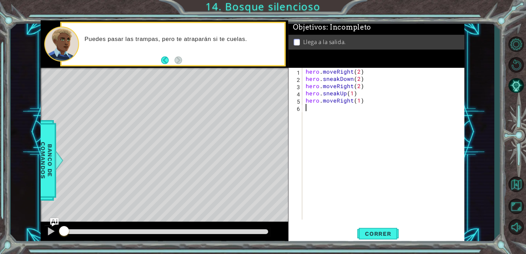
click at [388, 193] on div "hero . moveRight ( 2 ) hero . sneakDown ( 2 ) hero . moveRight ( 2 ) hero . sne…" at bounding box center [385, 151] width 162 height 166
click at [369, 237] on span "Correr" at bounding box center [378, 233] width 40 height 7
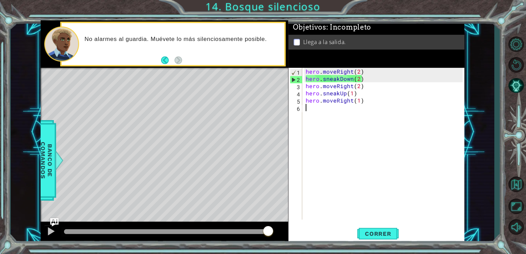
click at [356, 80] on div "hero . moveRight ( 2 ) hero . sneakDown ( 2 ) hero . moveRight ( 2 ) hero . sne…" at bounding box center [385, 151] width 162 height 166
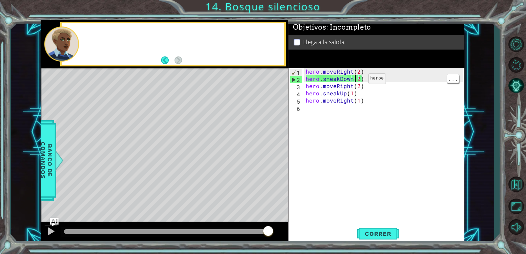
click at [360, 80] on div "hero . moveRight ( 2 ) hero . sneakDown ( 2 ) hero . moveRight ( 2 ) hero . sne…" at bounding box center [385, 151] width 162 height 166
click at [355, 80] on div "hero . moveRight ( 2 ) hero . sneakDown ( 2 ) hero . moveRight ( 2 ) hero . sne…" at bounding box center [385, 151] width 162 height 166
click at [358, 79] on div "hero . moveRight ( 2 ) hero . sneakDown ( 2 ) hero . moveRight ( 2 ) hero . sne…" at bounding box center [385, 151] width 162 height 166
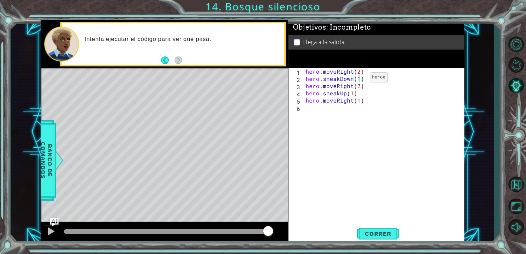
scroll to position [0, 3]
click at [378, 235] on span "Correr" at bounding box center [378, 233] width 40 height 7
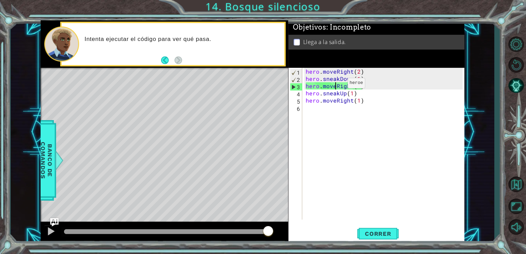
click at [336, 85] on div "hero . moveRight ( 2 ) hero . sneakDown ( 1 ) hero . moveRight ( 2 ) hero . sne…" at bounding box center [385, 151] width 162 height 166
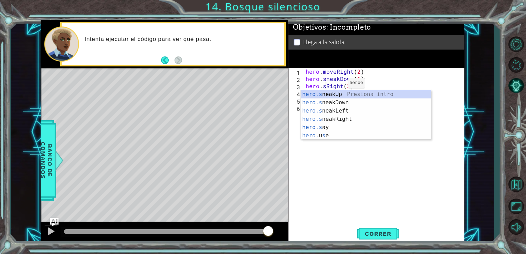
scroll to position [0, 1]
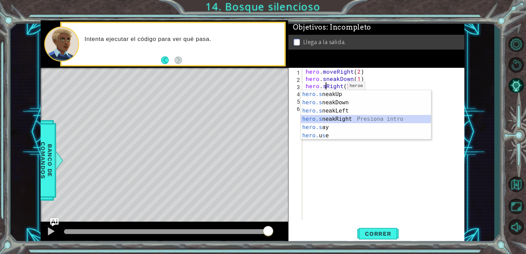
click at [339, 117] on div "hero.s neakUp Presiona intro hero.s neakDown Presiona intro hero.s neakLeft Pre…" at bounding box center [366, 123] width 130 height 66
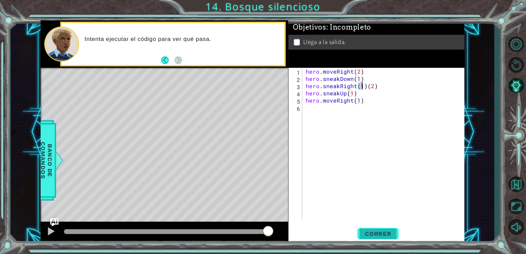
type textarea "hero.sneakRight(1)(2)"
click at [366, 232] on span "Correr" at bounding box center [378, 233] width 40 height 7
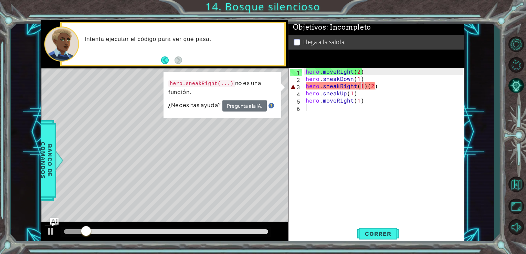
click at [386, 120] on div "hero . moveRight ( 2 ) hero . sneakDown ( 1 ) hero . sneakRight ( 1 ) ( 2 ) her…" at bounding box center [385, 151] width 162 height 166
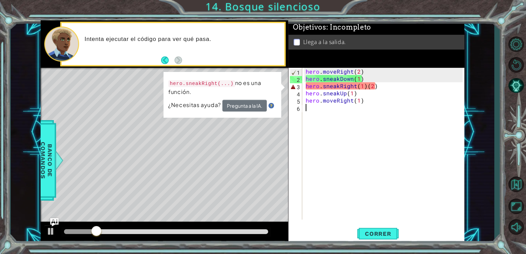
click at [361, 87] on div "hero . moveRight ( 2 ) hero . sneakDown ( 1 ) hero . sneakRight ( 1 ) ( 2 ) her…" at bounding box center [385, 151] width 162 height 166
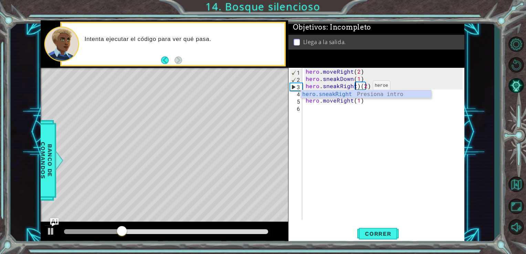
click at [361, 87] on div "hero . moveRight ( 2 ) hero . sneakDown ( 1 ) hero . sneakRight ) ( 2 ) hero . …" at bounding box center [385, 151] width 162 height 166
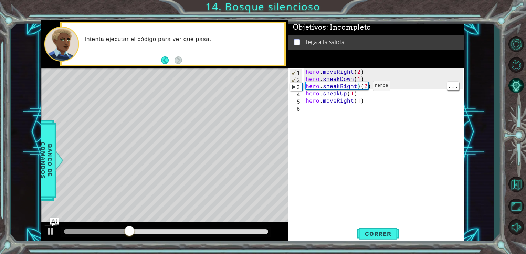
click at [357, 88] on div "hero . moveRight ( 2 ) hero . sneakDown ( 1 ) hero . sneakRight ) ( 2 ) hero . …" at bounding box center [385, 151] width 162 height 166
type textarea "hero.sneakRight(2)"
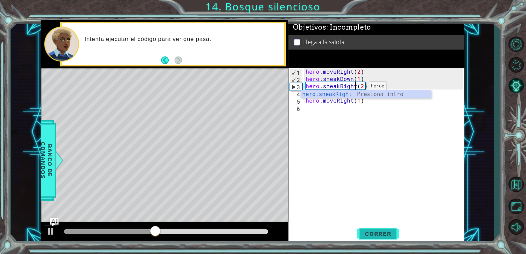
click at [374, 230] on span "Correr" at bounding box center [378, 233] width 40 height 7
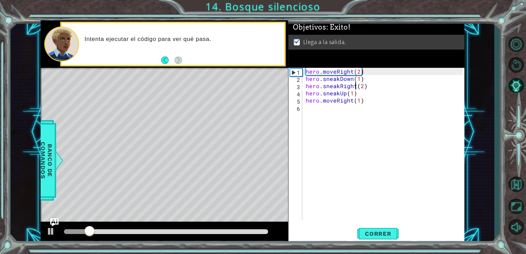
click at [371, 83] on div "hero . moveRight ( 2 ) hero . sneakDown ( 1 ) hero . sneakRight ( 2 ) hero . sn…" at bounding box center [385, 151] width 162 height 166
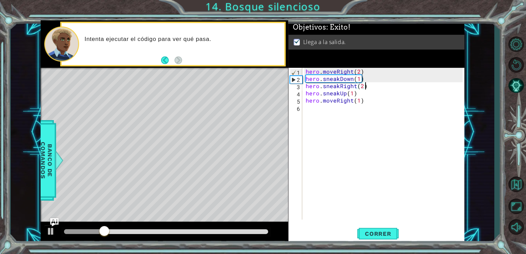
click at [368, 83] on div "hero . moveRight ( 2 ) hero . sneakDown ( 1 ) hero . sneakRight ( 2 ) hero . sn…" at bounding box center [385, 151] width 162 height 166
click at [365, 84] on div "hero . moveRight ( 2 ) hero . sneakDown ( 1 ) hero . sneakRight ( 2 ) hero . sn…" at bounding box center [385, 151] width 162 height 166
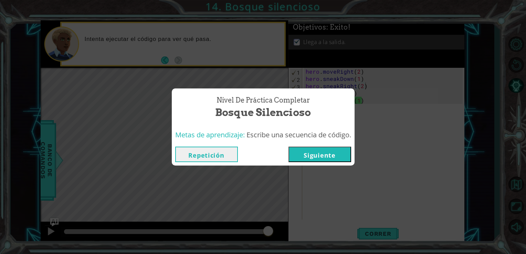
click at [337, 152] on button "Siguiente" at bounding box center [319, 154] width 63 height 15
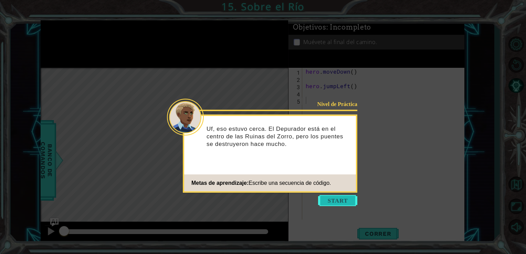
click at [340, 199] on button "Start" at bounding box center [337, 200] width 39 height 11
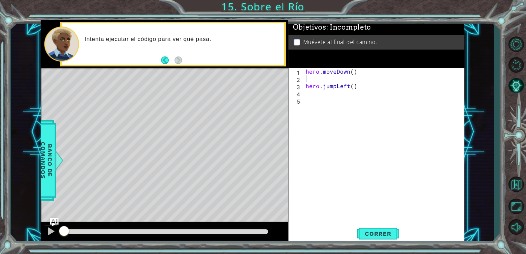
click at [307, 77] on div "hero . moveDown ( ) hero . jumpLeft ( )" at bounding box center [385, 151] width 162 height 166
click at [354, 71] on div "hero . moveDown ( ) hero . jumpLeft ( )" at bounding box center [385, 151] width 162 height 166
click at [352, 71] on div "hero . moveDown ( ) hero . jumpLeft ( )" at bounding box center [385, 151] width 162 height 166
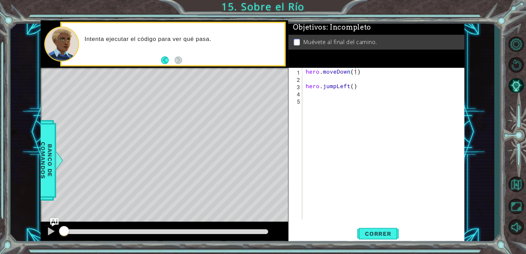
click at [303, 86] on div "hero.moveDown(1) 1 2 3 4 5 hero . moveDown ( 1 ) hero . jumpLeft ( ) הההההההההה…" at bounding box center [375, 144] width 174 height 152
click at [305, 86] on div "hero . moveDown ( 1 ) hero . jumpLeft ( )" at bounding box center [385, 151] width 162 height 166
type textarea "hero.jumpLeft()"
click at [345, 88] on div "hero . moveDown ( 1 ) hero . jumpLeft ( )" at bounding box center [385, 151] width 162 height 166
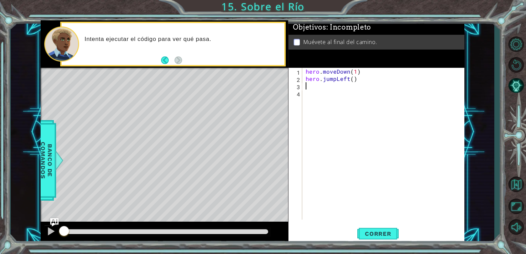
scroll to position [0, 0]
click at [349, 80] on div "hero . moveDown ( 1 ) hero . jumpLeft ( )" at bounding box center [385, 151] width 162 height 166
click at [351, 76] on div "hero . moveDown ( 1 ) hero . jumpLeft ( )" at bounding box center [385, 151] width 162 height 166
type textarea "hero.jumpLeft(2)"
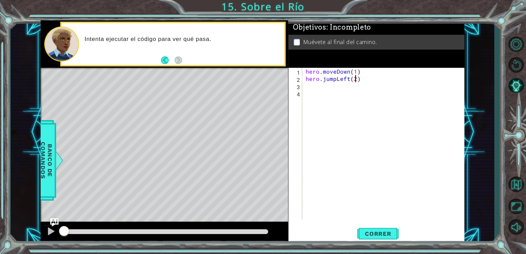
click at [318, 87] on div "hero . moveDown ( 1 ) hero . jumpLeft ( 2 )" at bounding box center [385, 151] width 162 height 166
click at [376, 233] on span "Correr" at bounding box center [378, 233] width 40 height 7
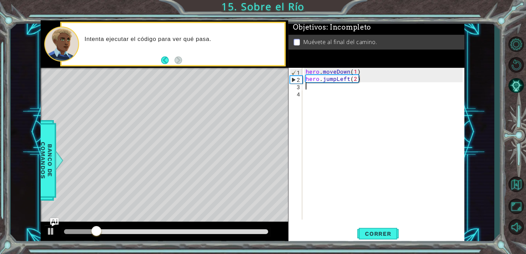
click at [357, 82] on div "hero . moveDown ( 1 ) hero . jumpLeft ( 2 )" at bounding box center [385, 151] width 162 height 166
type textarea "hero.jumpLeft(2)"
click at [357, 82] on div "hero . moveDown ( 1 ) hero . jumpLeft ( 2 )" at bounding box center [385, 151] width 162 height 166
click at [353, 83] on div "hero . moveDown ( 1 ) hero . jumpLeft ( 2 )" at bounding box center [385, 151] width 162 height 166
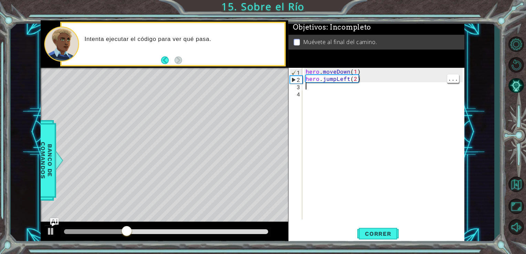
click at [355, 84] on div "hero . moveDown ( 1 ) hero . jumpLeft ( 2 )" at bounding box center [385, 151] width 162 height 166
click at [355, 80] on div "hero . moveDown ( 1 ) hero . jumpLeft ( 2 )" at bounding box center [385, 151] width 162 height 166
type textarea "hero.jumpLeft(1)"
click at [355, 208] on div "hero . moveDown ( 1 ) hero . jumpLeft ( 1 )" at bounding box center [385, 151] width 162 height 166
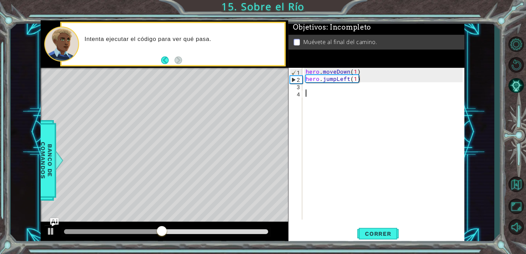
scroll to position [0, 0]
click at [381, 235] on span "Correr" at bounding box center [378, 233] width 40 height 7
